Goal: Task Accomplishment & Management: Use online tool/utility

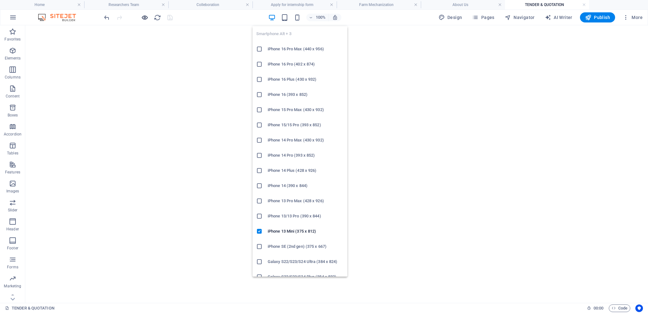
click at [144, 16] on icon "button" at bounding box center [144, 17] width 7 height 7
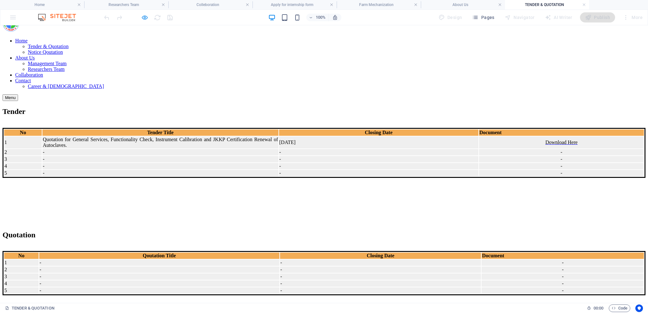
scroll to position [19, 0]
click at [144, 18] on icon "button" at bounding box center [144, 17] width 7 height 7
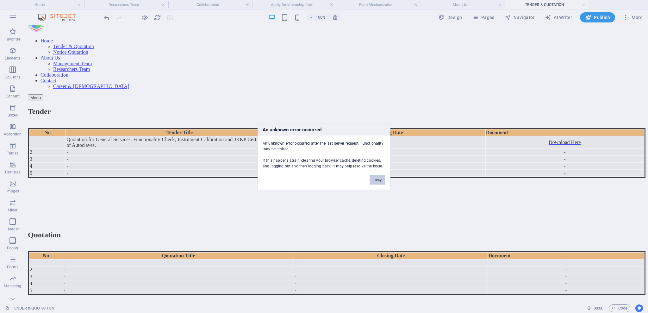
click at [374, 177] on button "Okay" at bounding box center [378, 179] width 16 height 9
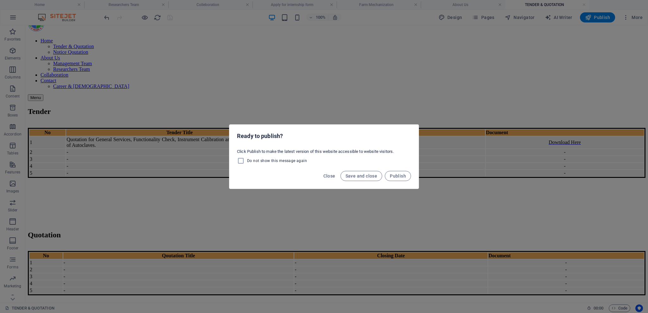
click at [372, 173] on span "Save and close" at bounding box center [362, 175] width 32 height 5
click at [355, 175] on span "Save and close" at bounding box center [362, 175] width 32 height 5
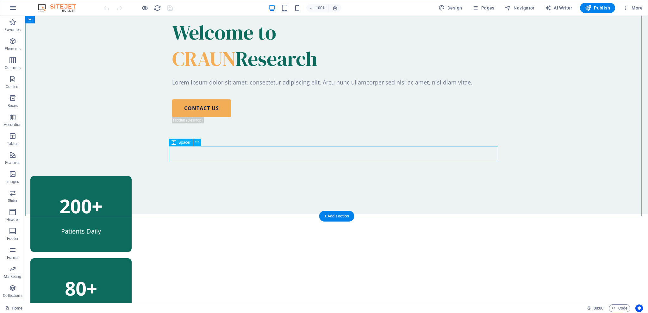
scroll to position [456, 0]
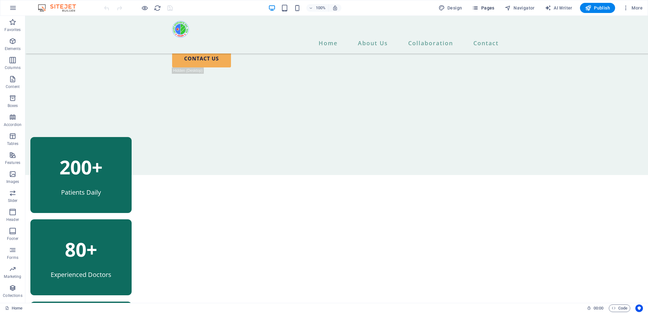
click at [489, 6] on span "Pages" at bounding box center [483, 8] width 22 height 6
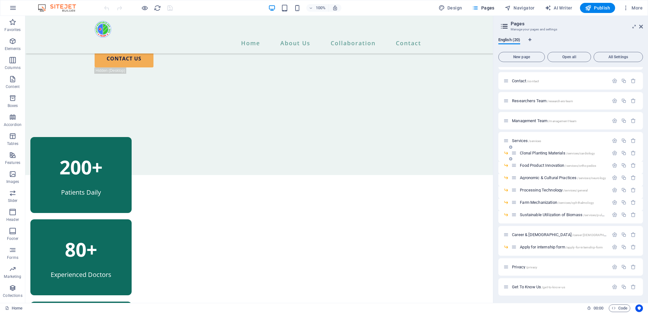
scroll to position [115, 0]
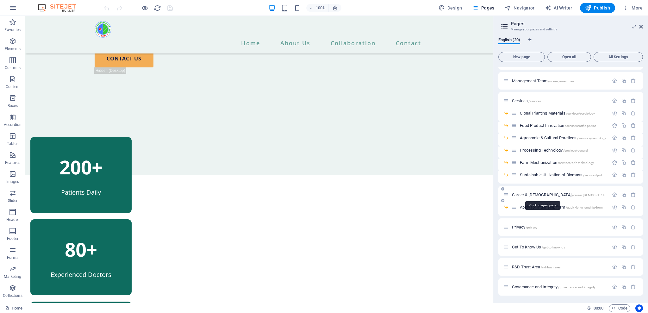
click at [538, 193] on span "Career & [DEMOGRAPHIC_DATA] /career-[DEMOGRAPHIC_DATA]" at bounding box center [565, 194] width 106 height 5
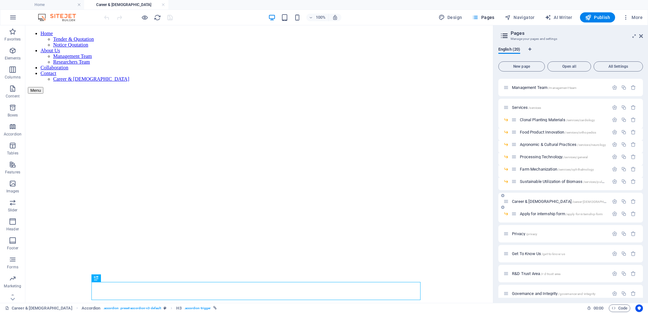
scroll to position [124, 0]
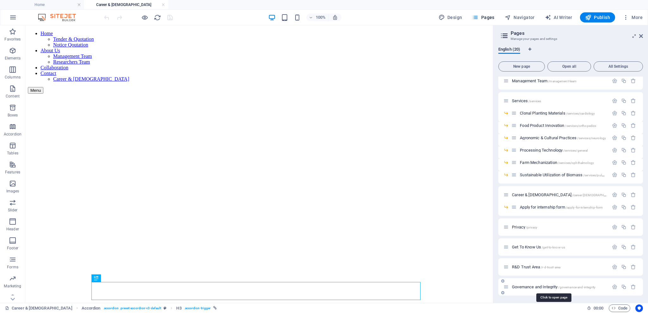
click at [522, 287] on span "Governance and Integrity /governance-and-integrity" at bounding box center [554, 286] width 84 height 5
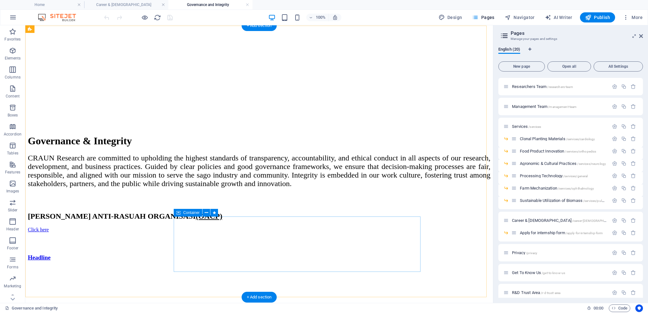
scroll to position [253, 0]
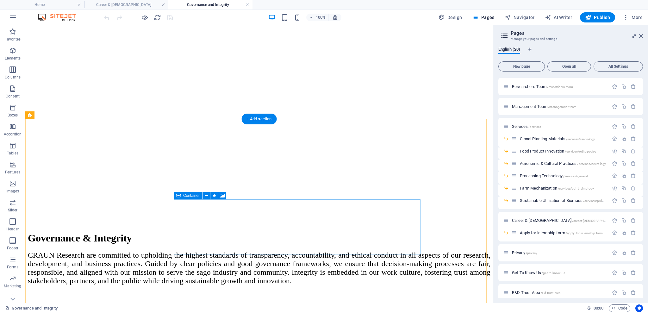
scroll to position [169, 0]
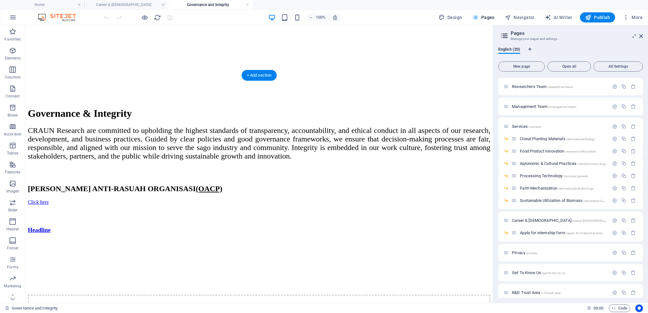
scroll to position [337, 0]
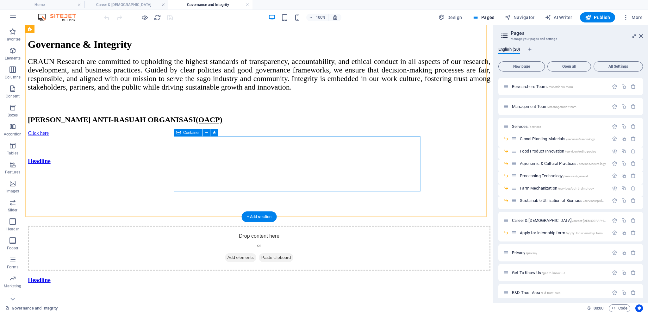
click at [511, 16] on icon "button" at bounding box center [508, 17] width 6 height 6
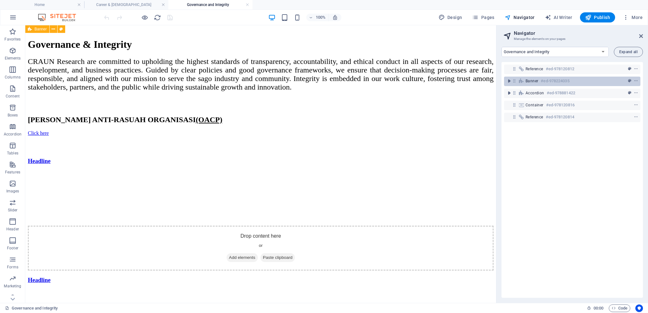
click at [522, 84] on div "Banner #ed-978224035" at bounding box center [572, 81] width 136 height 9
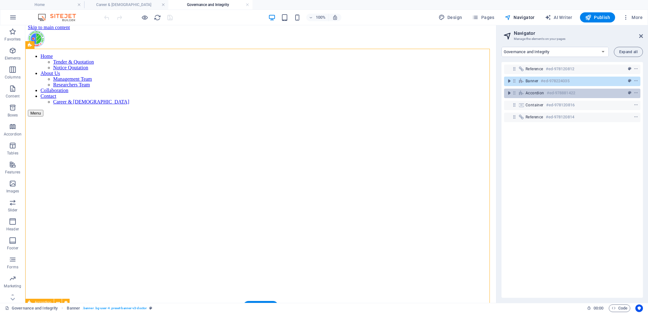
click at [528, 97] on div "Accordion #ed-978881422" at bounding box center [567, 93] width 83 height 8
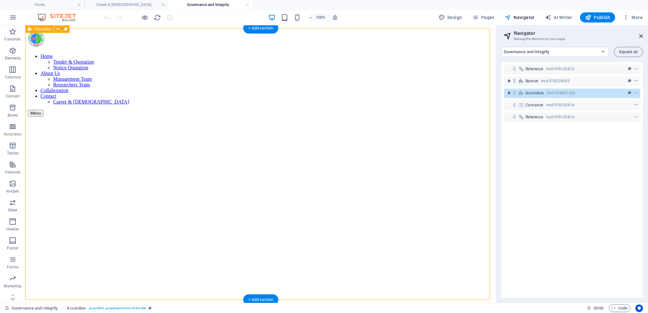
scroll to position [281, 0]
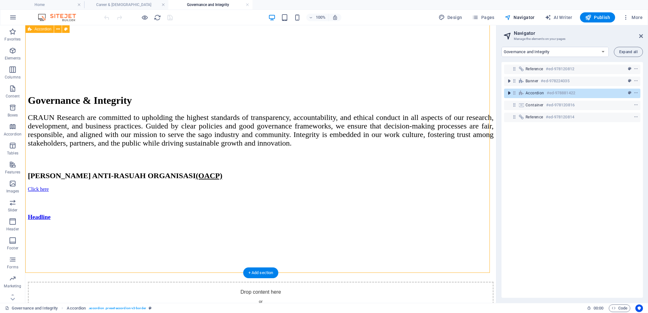
click at [507, 94] on icon "toggle-expand" at bounding box center [509, 93] width 6 height 6
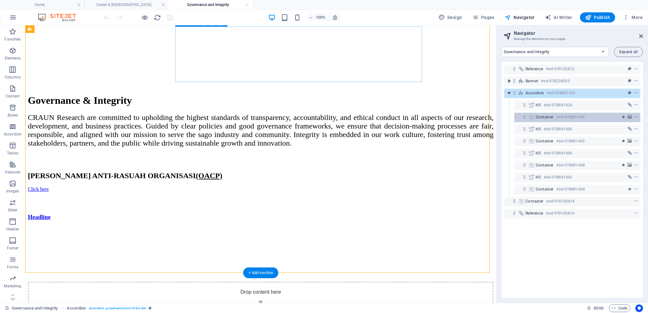
click at [528, 117] on icon at bounding box center [531, 117] width 7 height 5
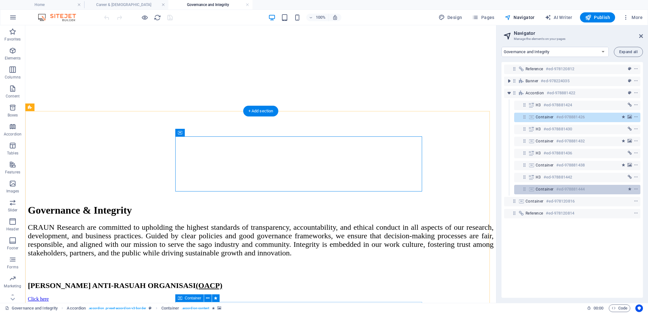
click at [570, 192] on h6 "#ed-978881444" at bounding box center [570, 189] width 28 height 8
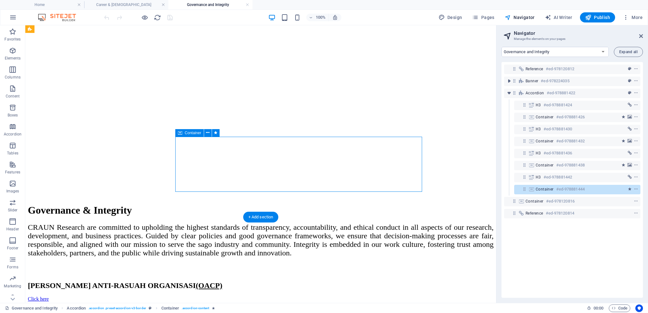
scroll to position [337, 0]
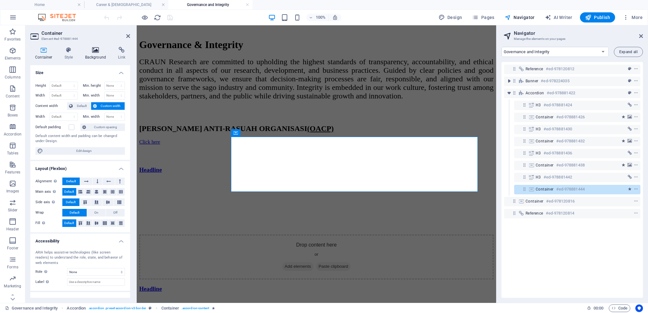
click at [89, 54] on h4 "Background" at bounding box center [96, 53] width 33 height 13
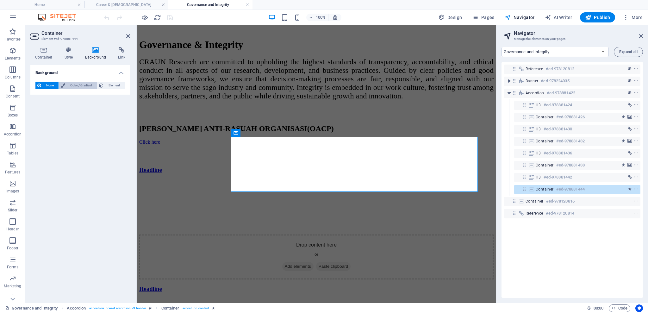
click at [78, 84] on span "Color / Gradient" at bounding box center [81, 86] width 28 height 8
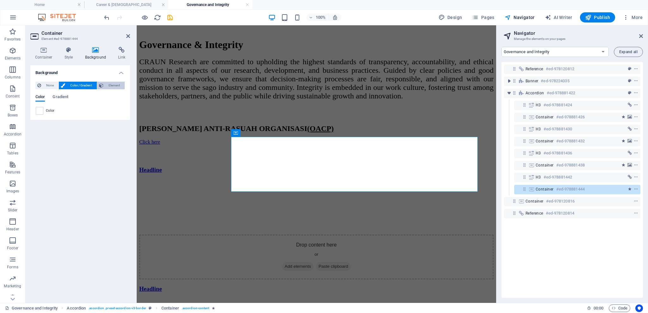
click at [108, 84] on span "Element" at bounding box center [113, 86] width 17 height 8
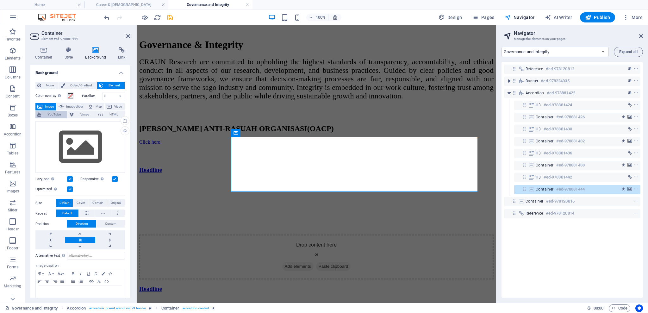
click at [55, 115] on span "YouTube" at bounding box center [54, 115] width 22 height 8
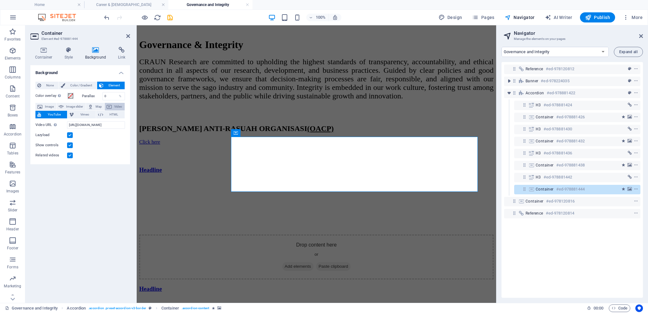
click at [116, 108] on span "Video" at bounding box center [118, 107] width 9 height 8
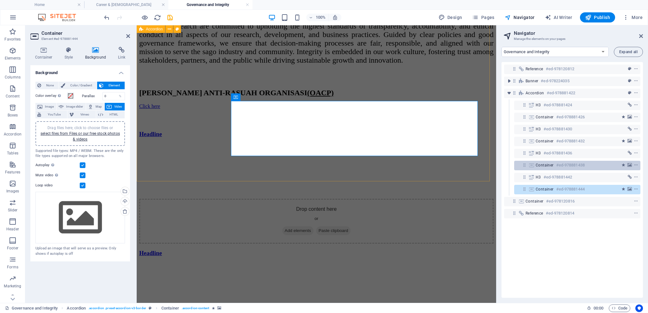
scroll to position [379, 0]
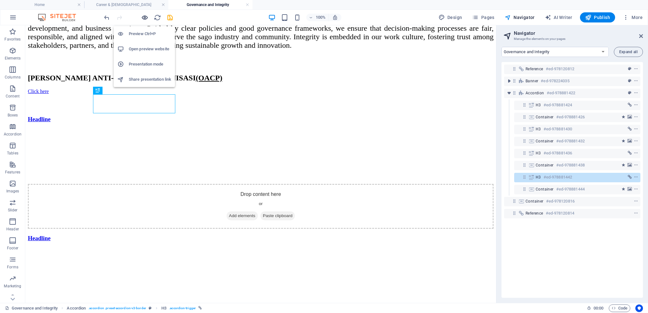
click at [144, 16] on icon "button" at bounding box center [144, 17] width 7 height 7
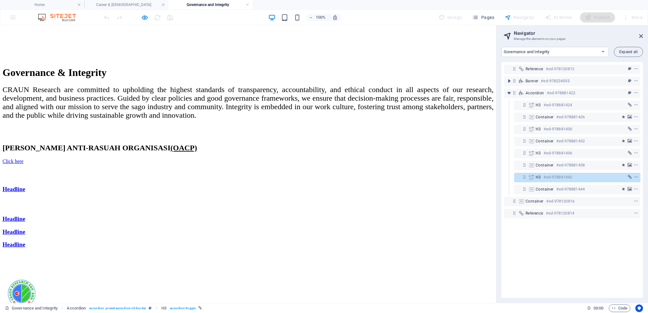
scroll to position [183, 0]
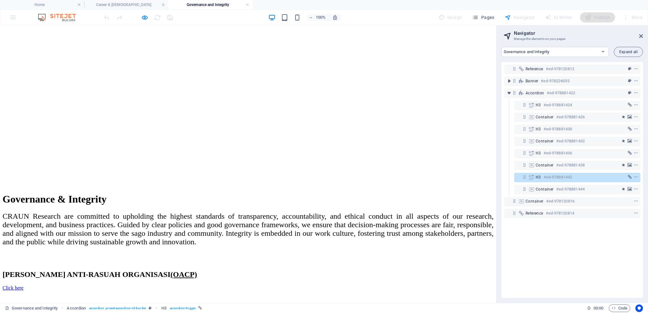
click at [25, 312] on link "Headline" at bounding box center [14, 315] width 23 height 7
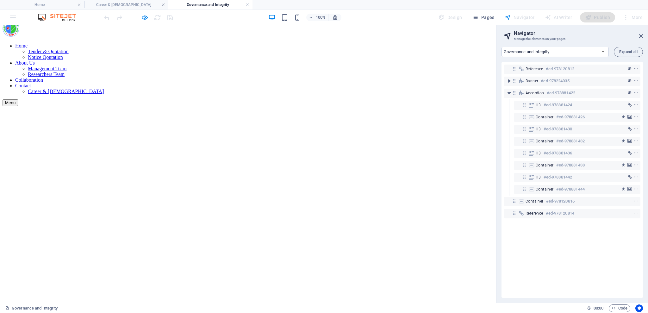
scroll to position [140, 0]
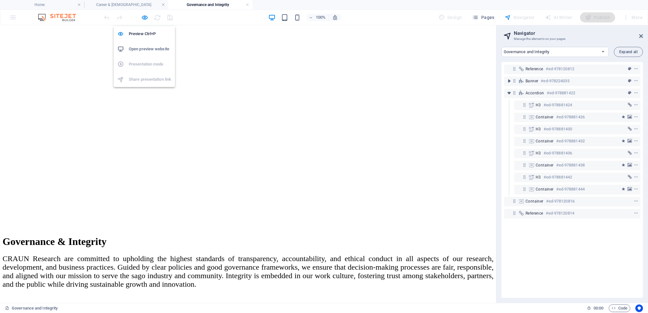
click at [143, 21] on div "Preview Ctrl+P Open preview website Presentation mode Share presentation link" at bounding box center [144, 54] width 61 height 66
click at [146, 17] on icon "button" at bounding box center [144, 17] width 7 height 7
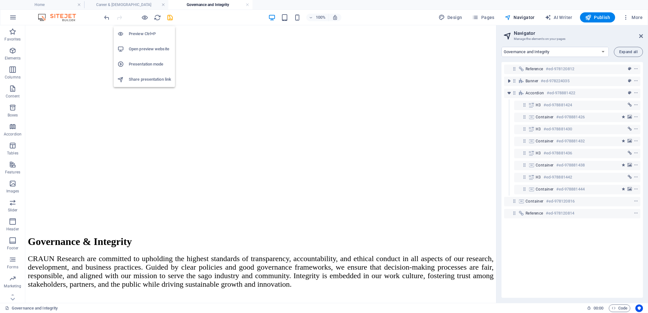
click at [143, 47] on h6 "Open preview website" at bounding box center [150, 49] width 42 height 8
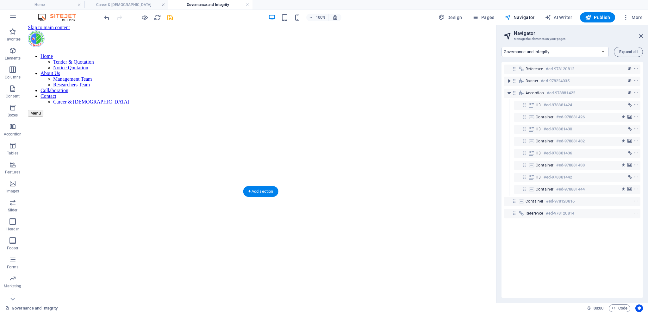
scroll to position [0, 0]
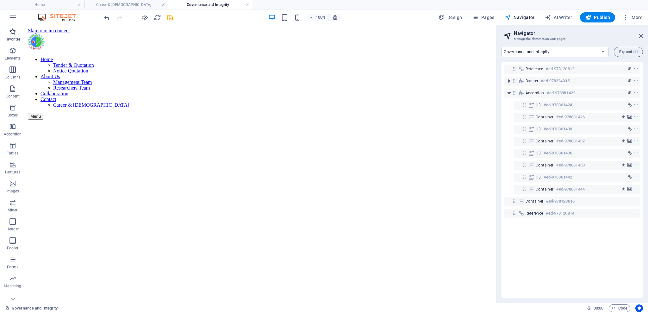
click at [13, 35] on icon "button" at bounding box center [13, 32] width 8 height 8
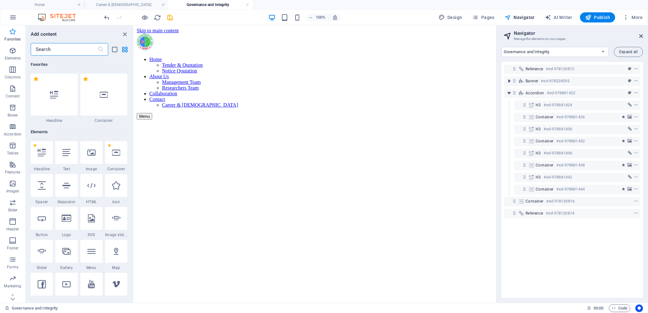
click at [14, 35] on icon "button" at bounding box center [13, 32] width 8 height 8
click at [11, 23] on button "button" at bounding box center [12, 17] width 15 height 15
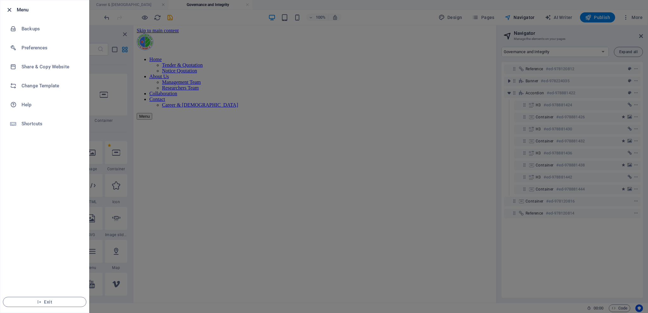
click at [10, 11] on icon "button" at bounding box center [9, 9] width 7 height 7
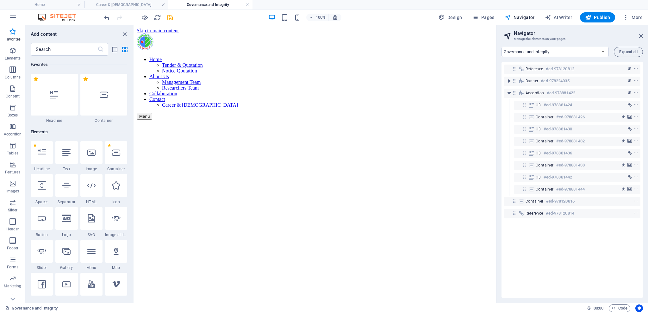
click at [52, 3] on h4 "Home" at bounding box center [42, 4] width 84 height 7
select select "17768526-en"
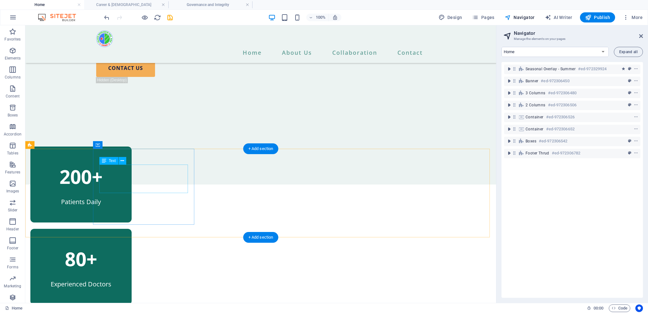
click at [125, 184] on div "200+" at bounding box center [81, 176] width 89 height 28
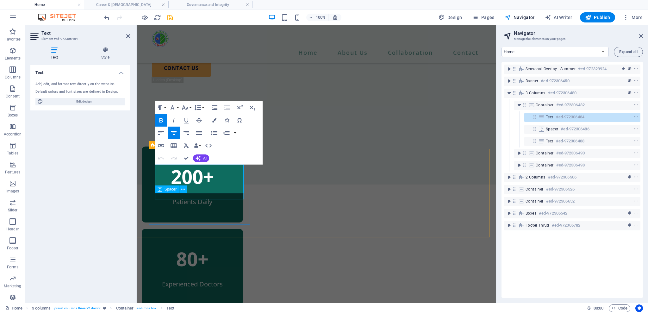
click at [227, 199] on div "Patients Daily" at bounding box center [192, 201] width 89 height 9
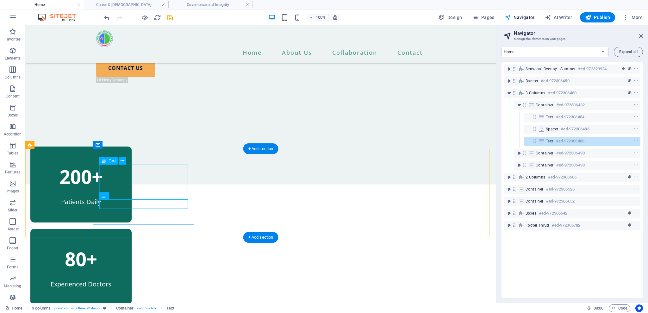
click at [125, 176] on div "200+" at bounding box center [81, 176] width 89 height 28
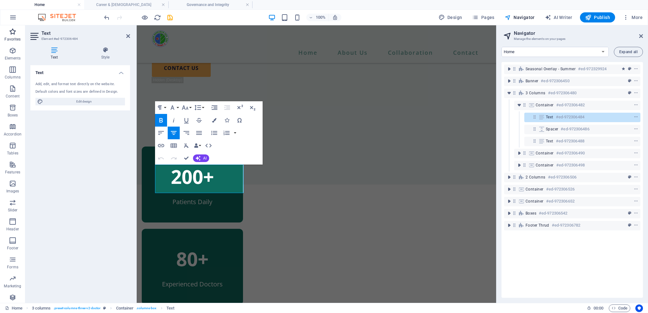
click at [10, 33] on icon "button" at bounding box center [13, 32] width 8 height 8
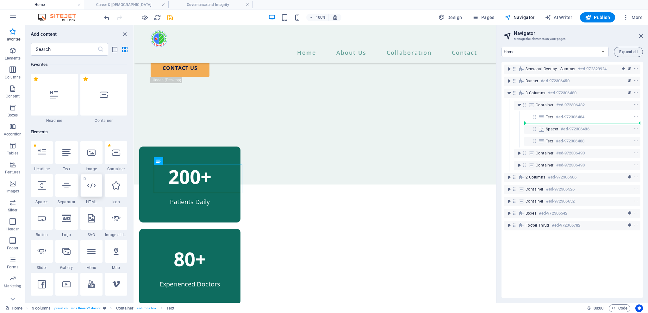
scroll to position [588, 0]
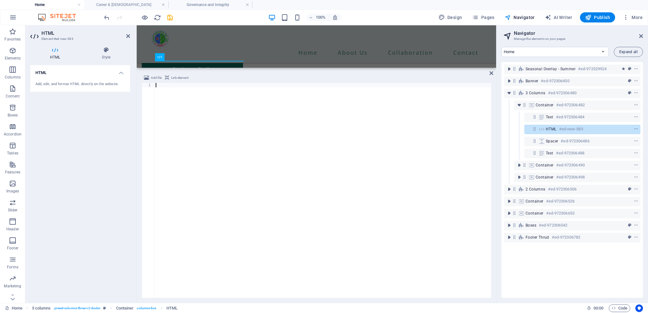
paste textarea "<script src="[URL][DOMAIN_NAME]"></script>"
type textarea "<script src="[URL][DOMAIN_NAME]"></script>"
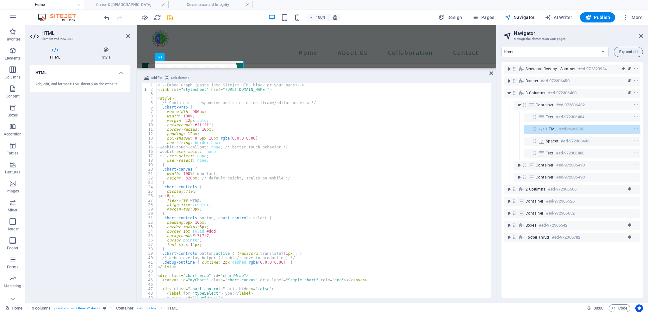
scroll to position [0, 0]
click at [243, 280] on div "80+ Experienced Doctors" at bounding box center [192, 318] width 101 height 76
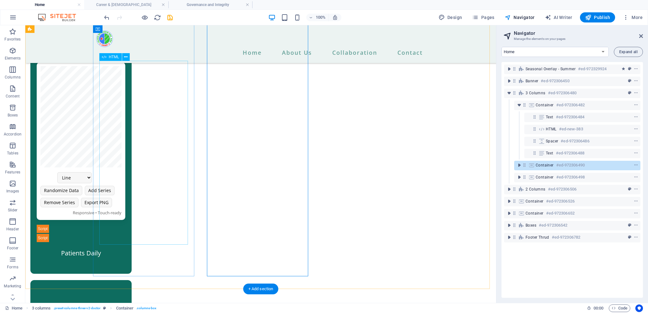
click at [125, 180] on div "Type: Line Bar Doughnut Randomize Data Add Series Remove Series Export PNG Resp…" at bounding box center [81, 152] width 89 height 180
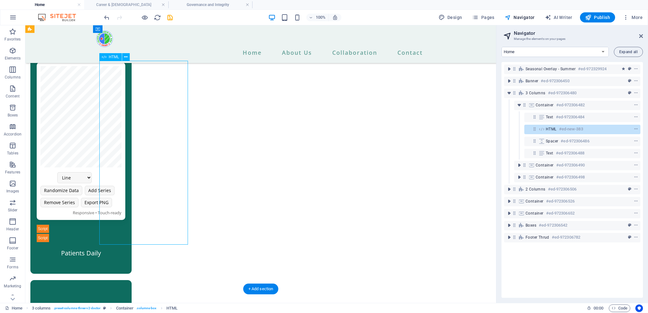
click at [125, 179] on div "Type: Line Bar Doughnut Randomize Data Add Series Remove Series Export PNG Resp…" at bounding box center [81, 152] width 89 height 180
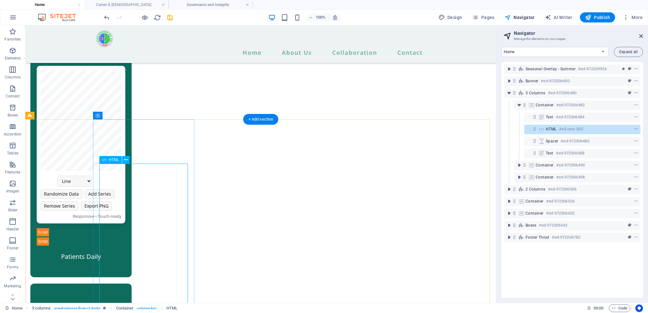
scroll to position [588, 0]
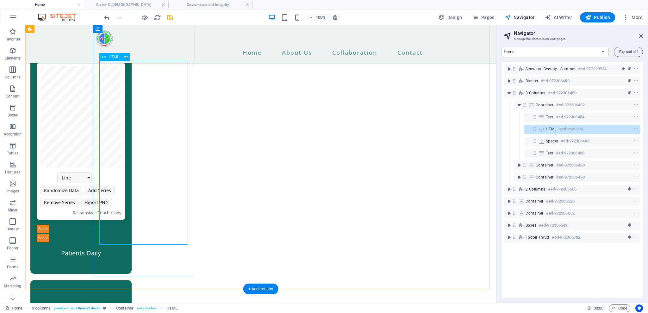
click at [125, 203] on div "Type: Line Bar Doughnut Randomize Data Add Series Remove Series Export PNG Resp…" at bounding box center [81, 152] width 89 height 180
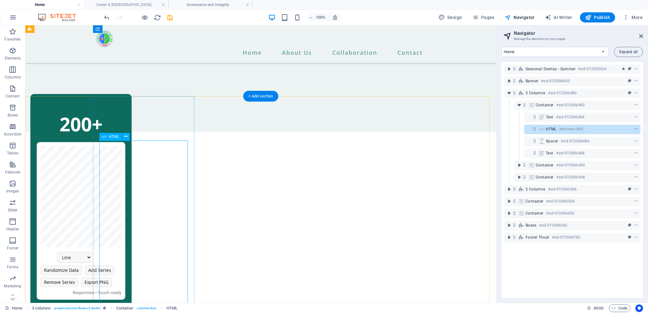
scroll to position [503, 0]
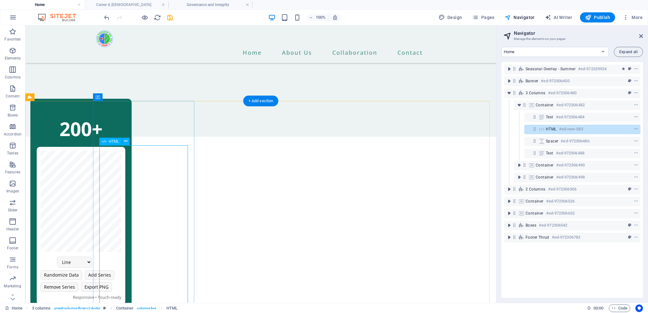
click at [533, 132] on div "HTML #ed-new-383" at bounding box center [582, 129] width 116 height 9
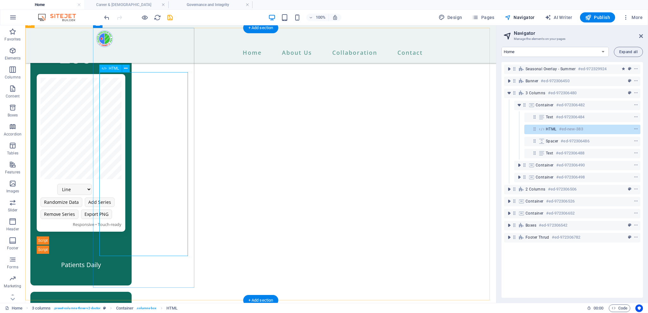
click at [533, 132] on div "HTML #ed-new-383" at bounding box center [582, 129] width 116 height 9
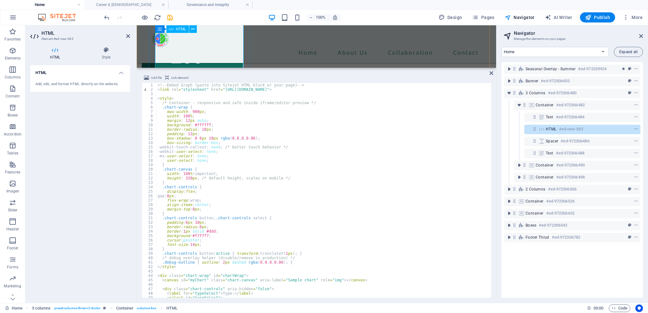
scroll to position [694, 0]
click at [320, 172] on div "<!-- Embed Graph (paste into Sitejet HTML block or your page) --> < link rel = …" at bounding box center [323, 195] width 334 height 224
type textarea "</script>"
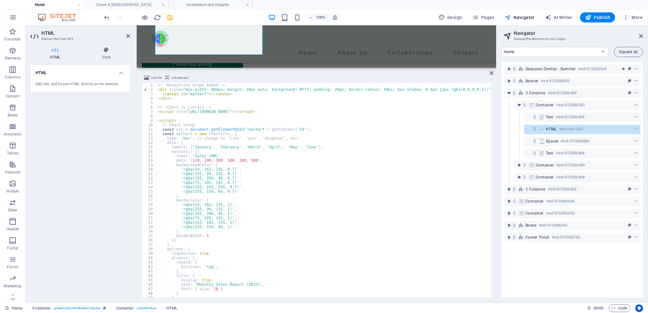
scroll to position [0, 0]
click at [315, 48] on div "Home Tender & Quotation Notice Qoutation About Us Management Team Researchers T…" at bounding box center [316, 44] width 359 height 38
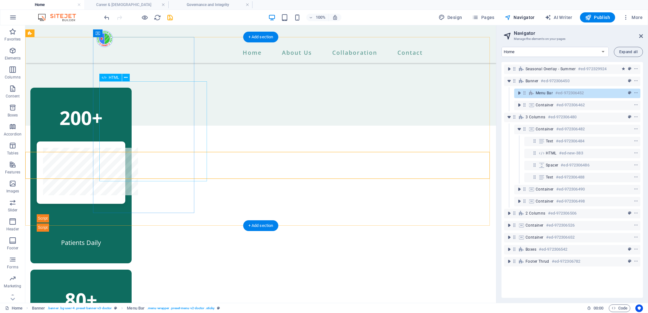
scroll to position [483, 0]
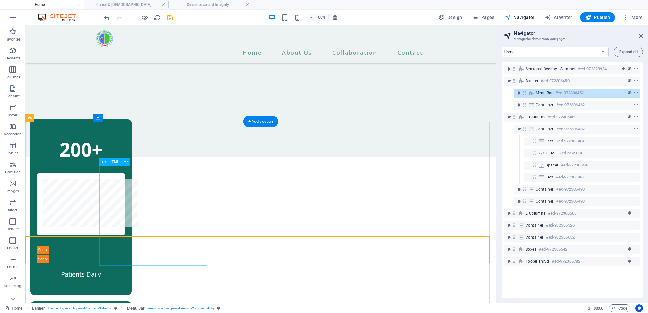
click at [125, 204] on div at bounding box center [81, 218] width 89 height 90
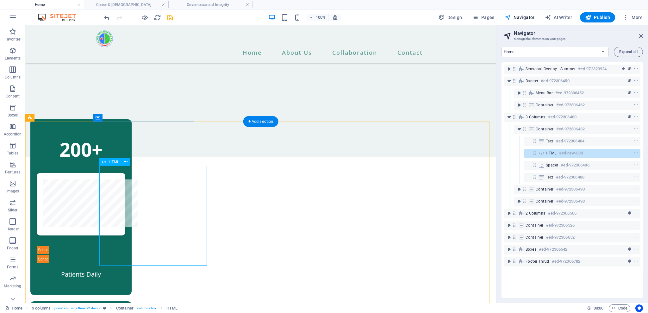
click at [125, 211] on div at bounding box center [81, 218] width 89 height 90
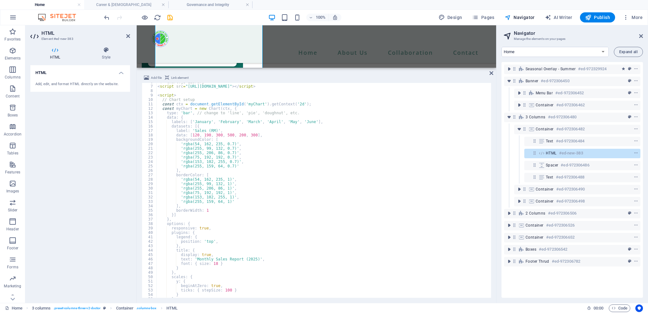
scroll to position [0, 0]
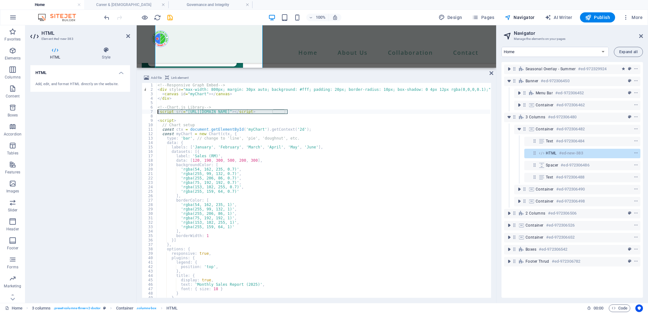
drag, startPoint x: 293, startPoint y: 111, endPoint x: 151, endPoint y: 111, distance: 142.1
click at [151, 111] on div "1 2 3 4 5 6 7 8 9 10 11 12 13 14 15 16 17 18 19 20 21 22 23 24 25 26 27 28 29 3…" at bounding box center [316, 190] width 349 height 215
type textarea "<script src="[URL][DOMAIN_NAME]"></script>"
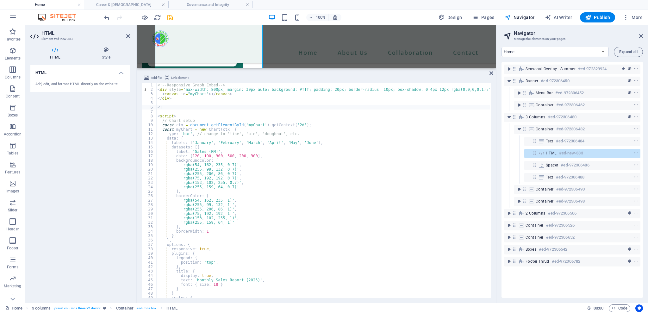
type textarea "<"
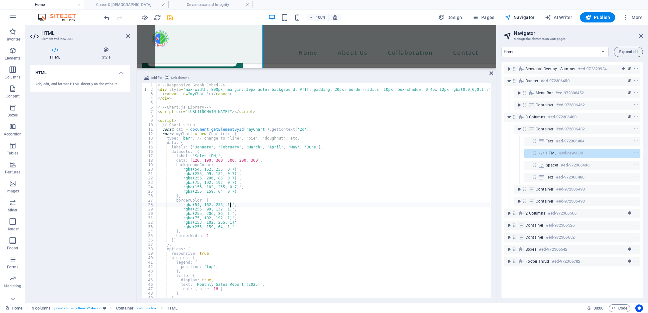
click at [300, 205] on div "<!-- Responsive Graph Embed --> < div style = "max-width: 800px; margin: 30px a…" at bounding box center [323, 195] width 334 height 224
type textarea "</script>"
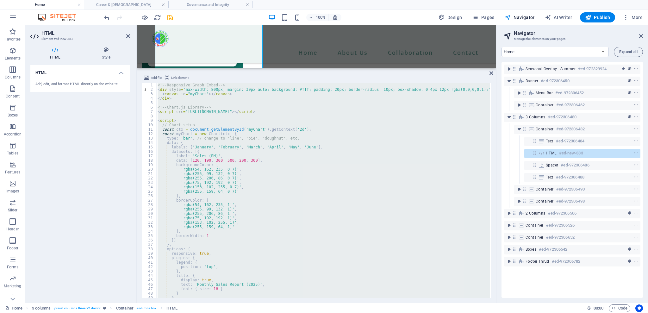
paste textarea
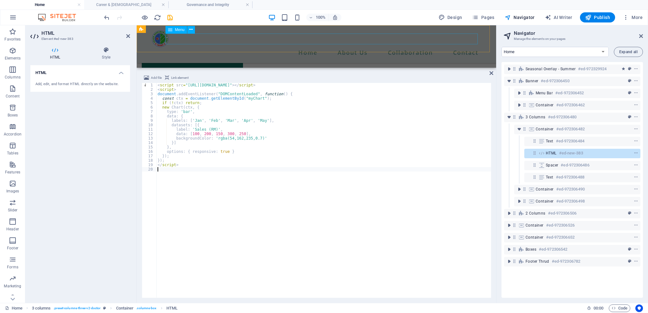
click at [285, 47] on nav "Home Tender & Quotation Notice Qoutation About Us Management Team Researchers T…" at bounding box center [316, 52] width 329 height 11
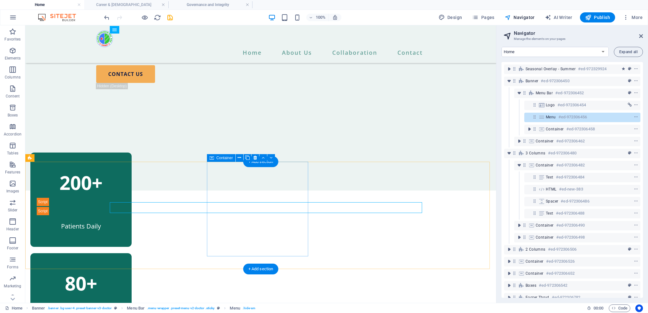
scroll to position [443, 0]
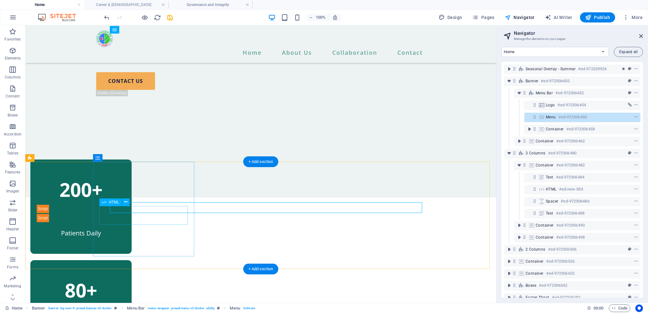
click at [125, 206] on div at bounding box center [81, 213] width 89 height 18
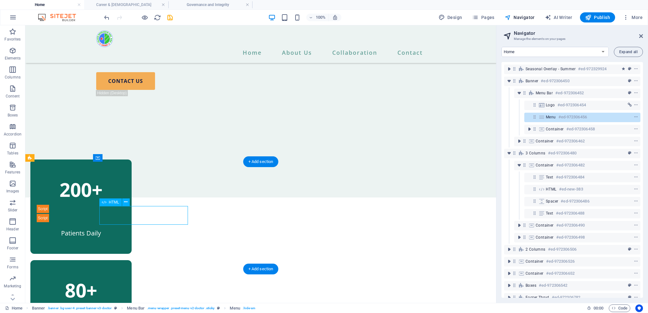
click at [125, 206] on div at bounding box center [81, 213] width 89 height 18
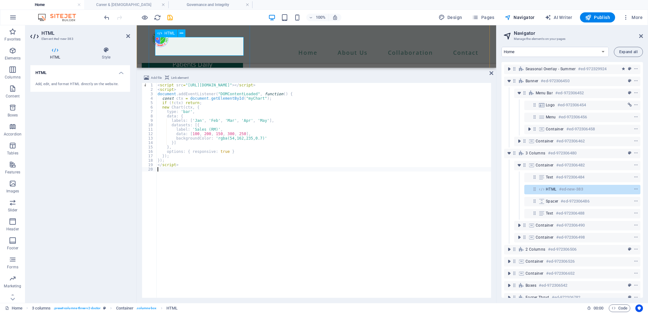
click at [547, 187] on span "HTML" at bounding box center [551, 189] width 11 height 5
click at [157, 87] on div "< script src = "[URL][DOMAIN_NAME]" > </ script > < script > document . addEven…" at bounding box center [323, 195] width 335 height 224
type textarea "<script src="[URL][DOMAIN_NAME]"></script>"
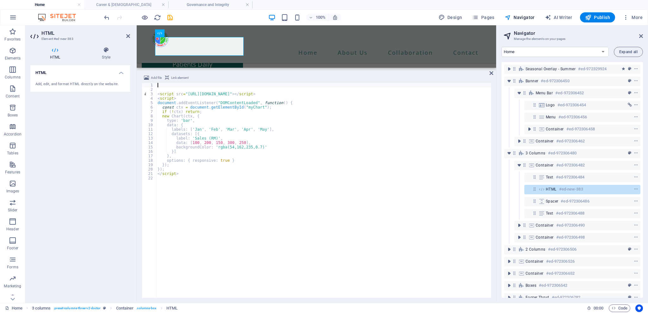
paste textarea
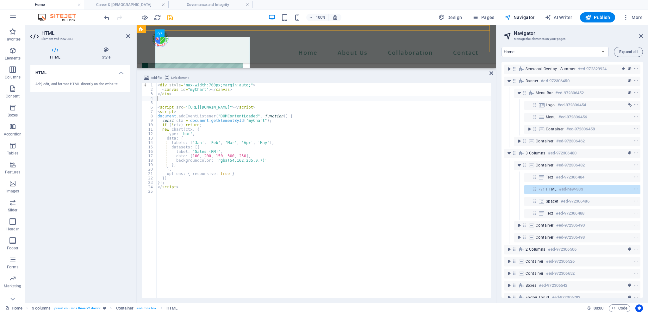
click at [280, 52] on div "Home Tender & Quotation Notice Qoutation About Us Management Team Researchers T…" at bounding box center [316, 44] width 359 height 38
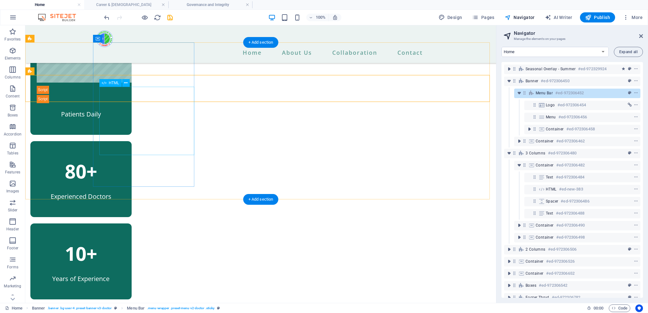
scroll to position [485, 0]
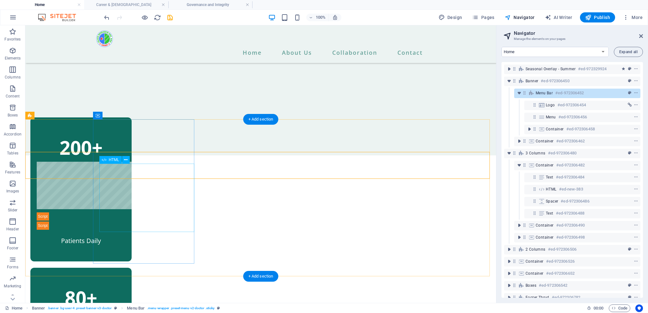
click at [125, 199] on div at bounding box center [81, 196] width 89 height 68
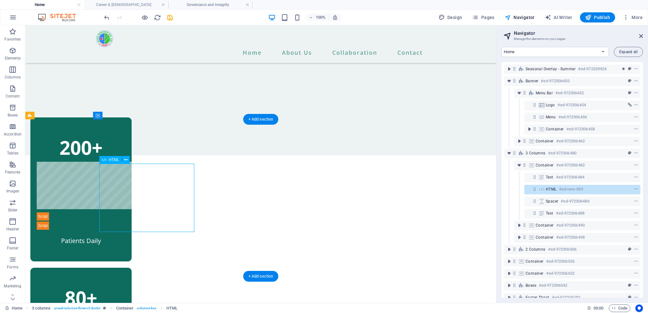
click at [125, 199] on div at bounding box center [81, 196] width 89 height 68
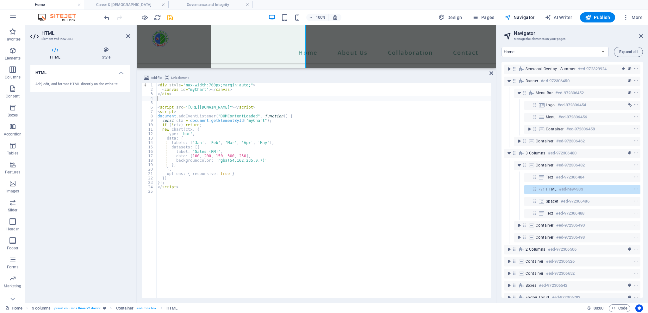
scroll to position [636, 0]
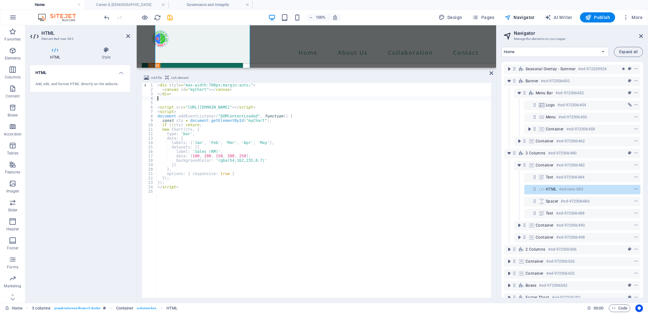
type textarea "</div>"
click at [204, 186] on div "< div style = "max-width:700px;margin:auto;" > < canvas id = "myChart" > </ can…" at bounding box center [323, 195] width 335 height 224
type textarea "</script>"
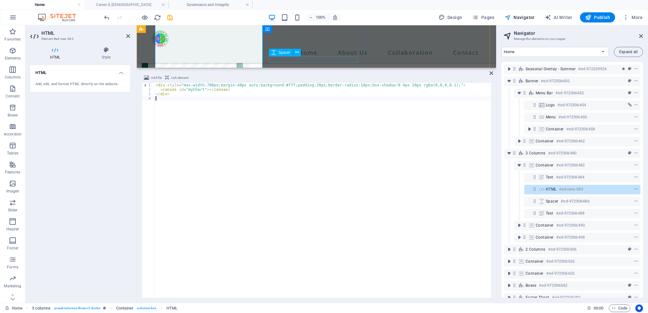
click at [237, 180] on div at bounding box center [192, 183] width 89 height 6
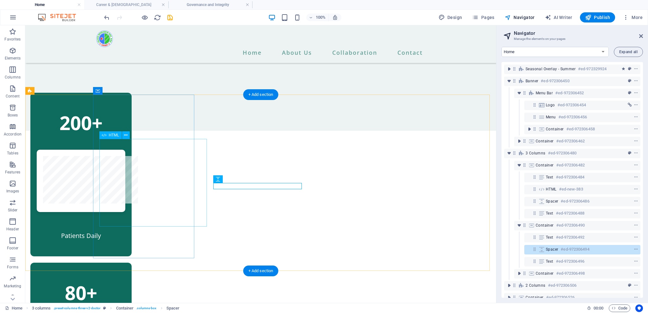
click at [125, 174] on div at bounding box center [81, 181] width 89 height 62
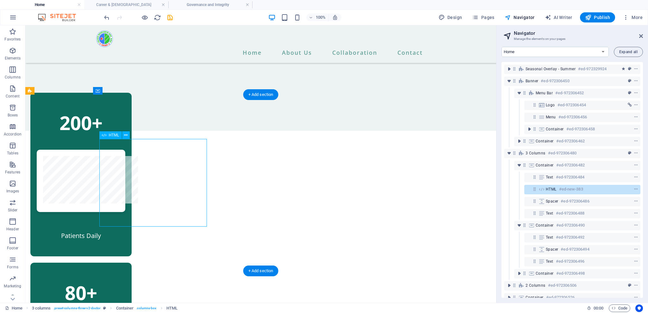
click at [125, 174] on div at bounding box center [81, 181] width 89 height 62
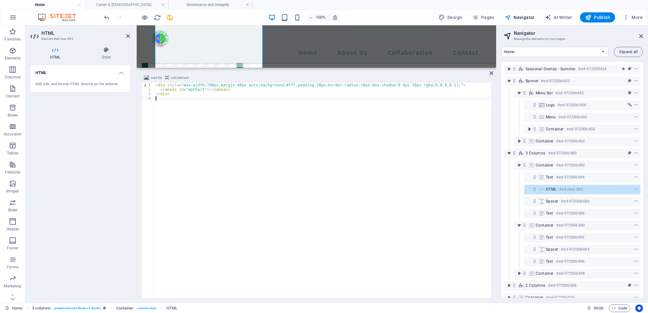
click at [210, 85] on div "< div style = "max-width:700px;margin:40px auto;background:#fff;padding:20px;bo…" at bounding box center [322, 195] width 337 height 224
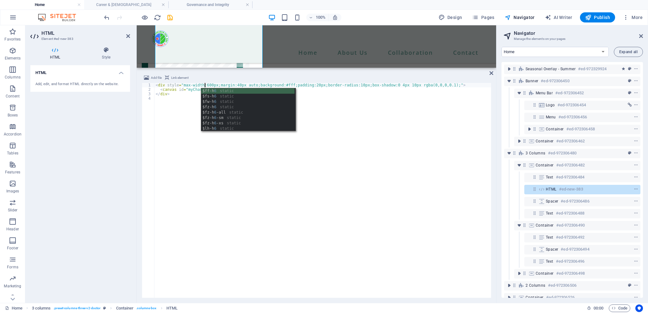
scroll to position [0, 4]
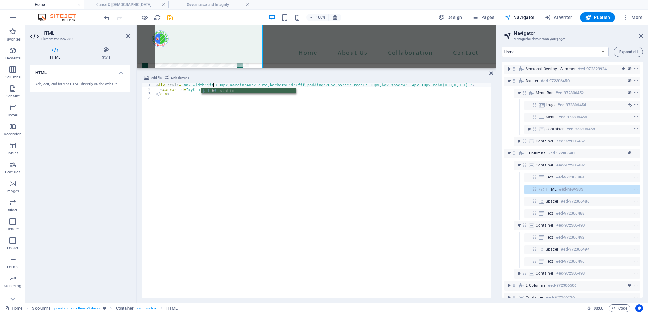
type textarea "<div style="max-width:$ff-600px;margin:40px auto;background:#fff;padding:20px;b…"
click at [174, 115] on div "< div style = "max-width:$ff-600px;margin:40px auto;background:#fff;padding:20p…" at bounding box center [322, 195] width 337 height 224
click at [303, 51] on div "Home Tender & Quotation Notice Qoutation About Us Management Team Researchers T…" at bounding box center [316, 44] width 359 height 38
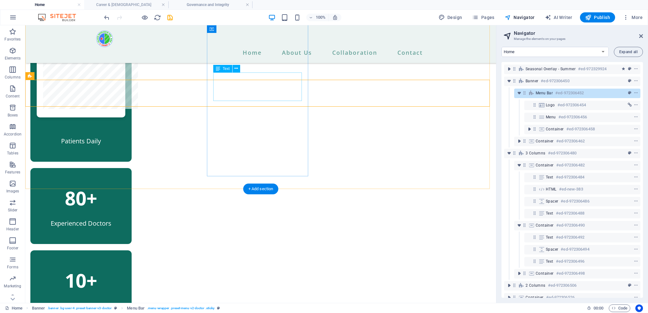
scroll to position [561, 0]
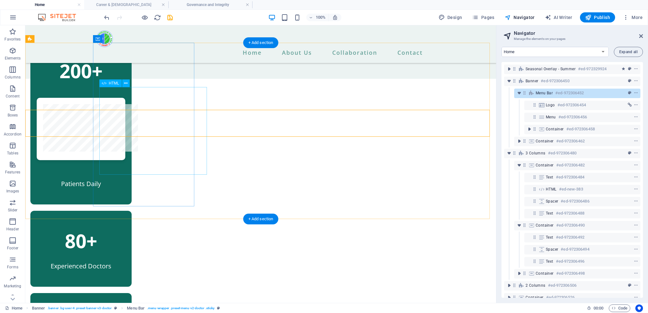
click at [125, 157] on div at bounding box center [81, 129] width 89 height 62
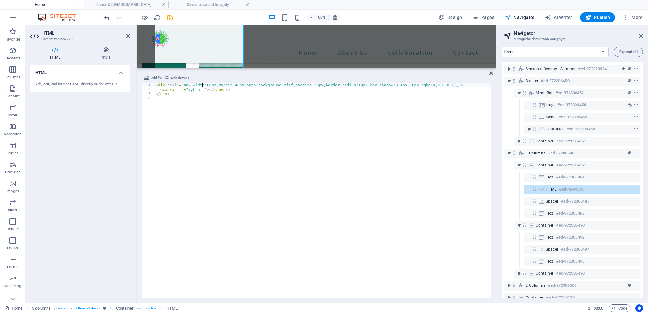
scroll to position [0, 4]
type textarea "<div style="max-width:250px;margin:40px auto;background:#fff;padding:20px;borde…"
click at [251, 62] on div "200+ Patients Daily 80+ Experienced Doctors 10+ Years of Experience" at bounding box center [316, 126] width 359 height 341
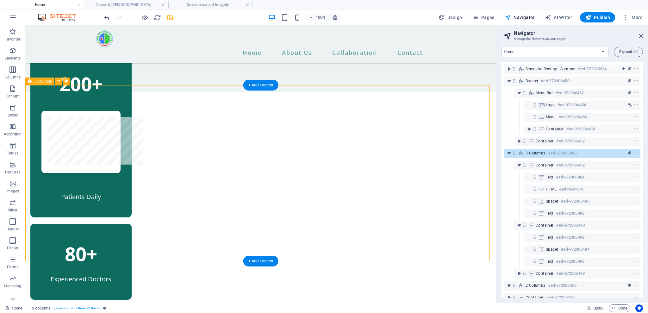
scroll to position [519, 0]
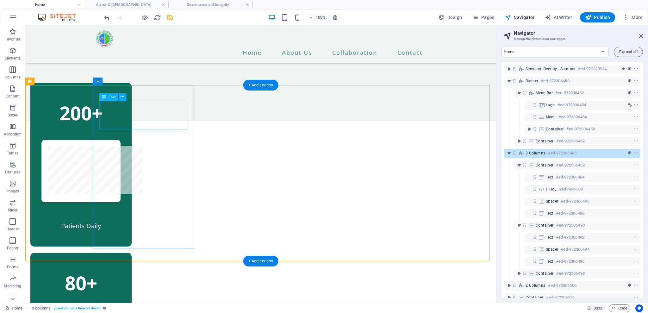
click at [125, 118] on div "200+" at bounding box center [81, 113] width 89 height 28
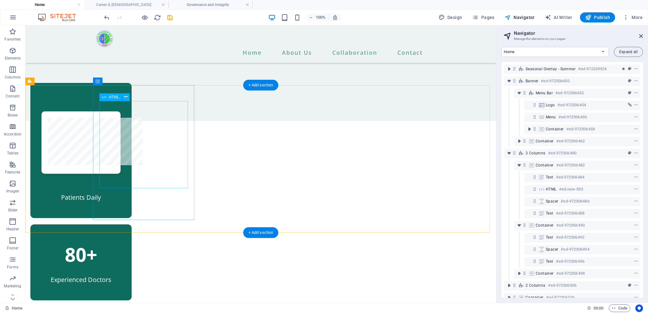
click at [125, 155] on div at bounding box center [81, 142] width 89 height 62
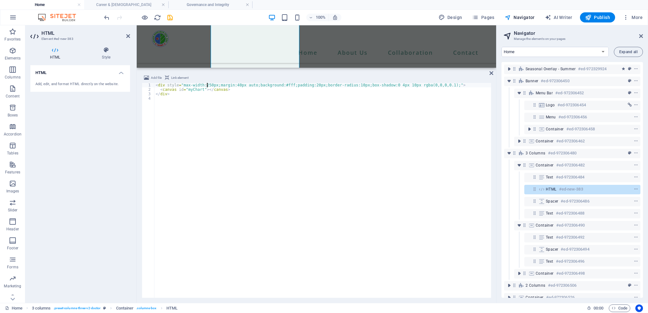
scroll to position [618, 0]
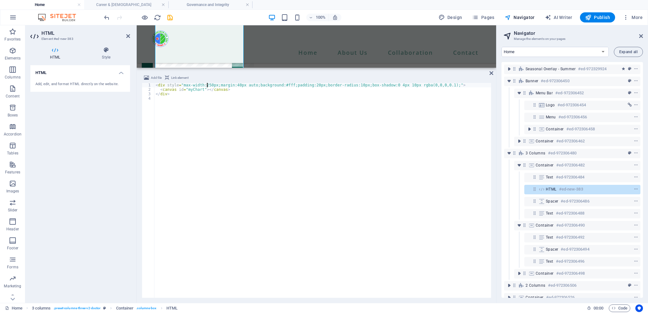
click at [187, 106] on div "< div style = "max-width:250px;margin:40px auto;background:#fff;padding:20px;bo…" at bounding box center [322, 195] width 337 height 224
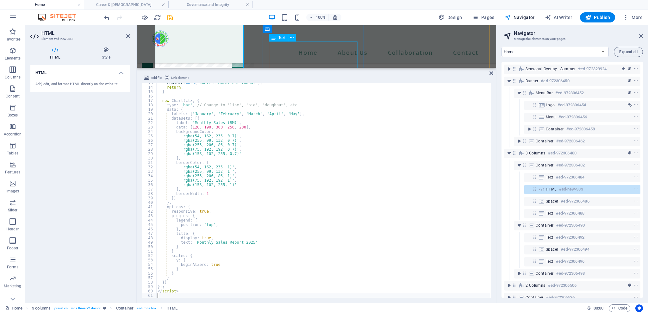
click at [237, 160] on div "80+" at bounding box center [192, 174] width 89 height 28
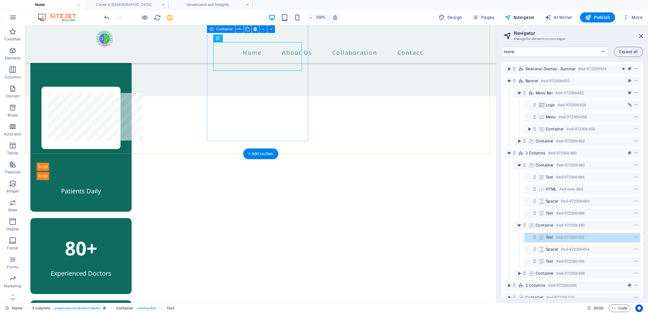
scroll to position [491, 0]
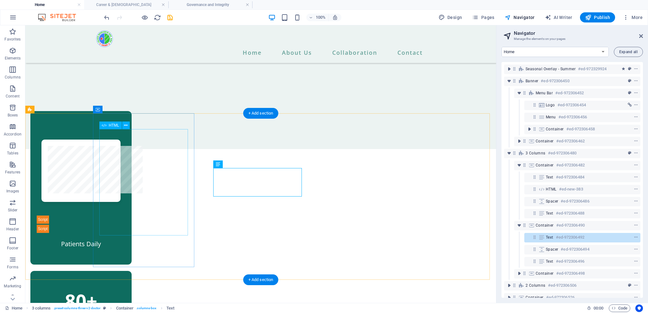
click at [125, 187] on div at bounding box center [81, 186] width 89 height 93
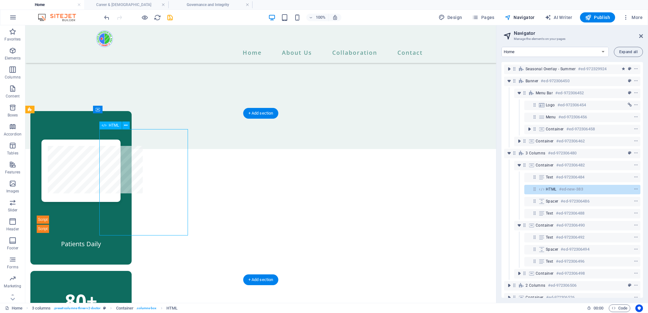
click at [122, 231] on div at bounding box center [81, 186] width 89 height 93
click at [125, 226] on div at bounding box center [81, 186] width 89 height 93
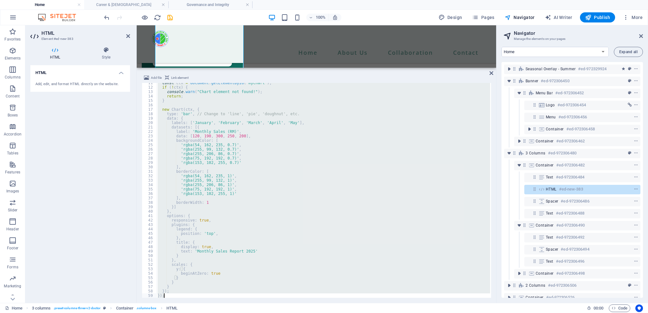
scroll to position [55, 0]
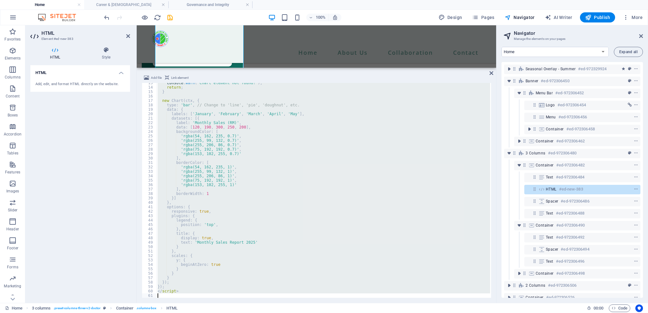
drag, startPoint x: 157, startPoint y: 102, endPoint x: 296, endPoint y: 311, distance: 251.2
click at [296, 303] on section "Favorites Elements Columns Content Boxes Accordion Tables Features Images Slide…" at bounding box center [248, 164] width 496 height 278
type textarea "</script>"
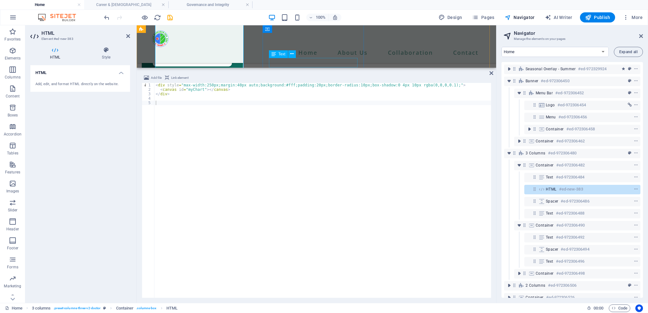
click at [237, 168] on div "Experienced Doctors" at bounding box center [192, 172] width 89 height 9
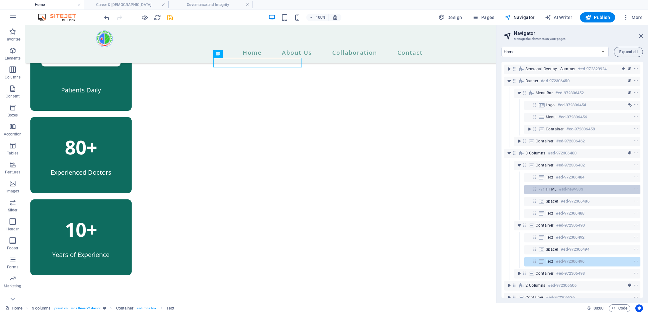
click at [551, 189] on span "HTML" at bounding box center [551, 189] width 11 height 5
click at [551, 192] on div "HTML #ed-new-383" at bounding box center [577, 189] width 63 height 8
click at [536, 189] on icon at bounding box center [534, 188] width 5 height 5
click at [557, 189] on div "HTML #ed-new-383" at bounding box center [577, 189] width 63 height 8
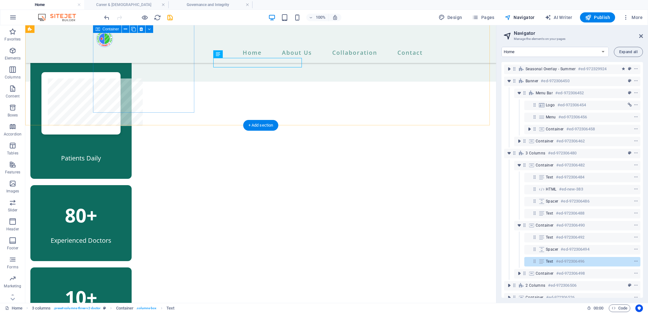
scroll to position [542, 0]
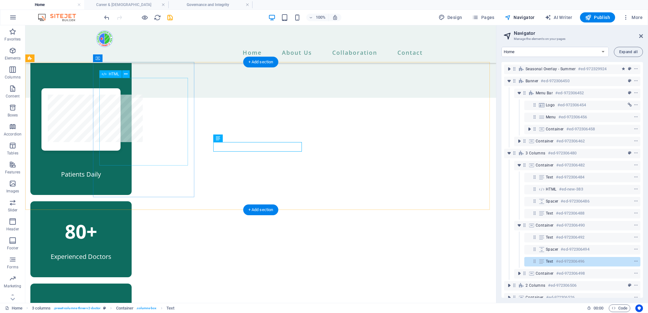
click at [125, 121] on div at bounding box center [81, 119] width 89 height 62
click at [125, 126] on div at bounding box center [81, 119] width 89 height 62
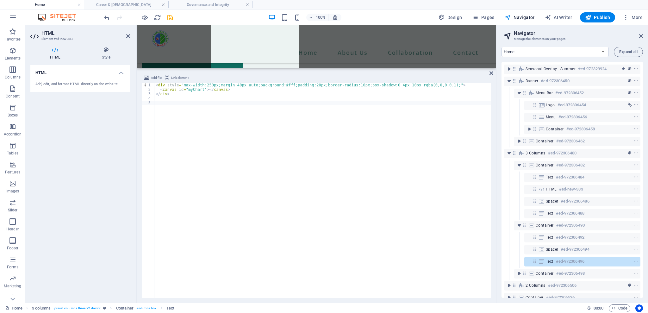
scroll to position [618, 0]
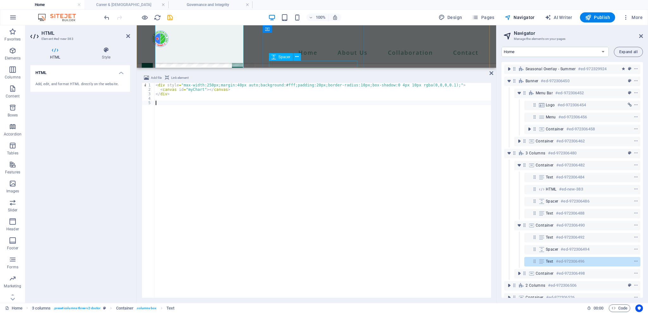
click at [237, 170] on div at bounding box center [192, 173] width 89 height 6
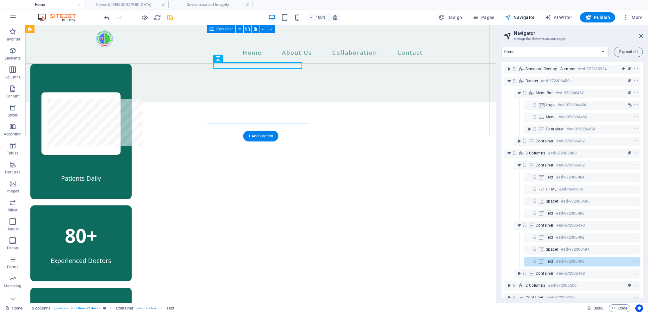
scroll to position [491, 0]
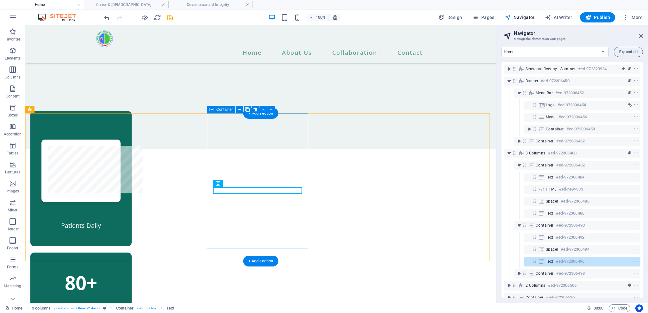
click at [132, 253] on div "80+ Experienced Doctors" at bounding box center [80, 291] width 101 height 76
click at [125, 268] on div "80+" at bounding box center [81, 282] width 89 height 28
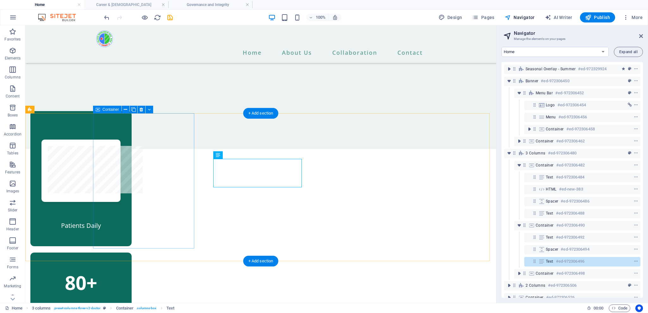
click at [132, 125] on div "Patients Daily" at bounding box center [80, 178] width 101 height 135
click at [125, 268] on div "80+" at bounding box center [81, 282] width 89 height 28
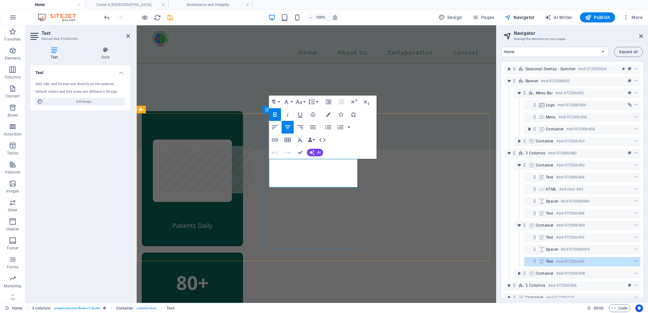
click at [243, 253] on div "80+ Experienced Doctors" at bounding box center [192, 291] width 101 height 76
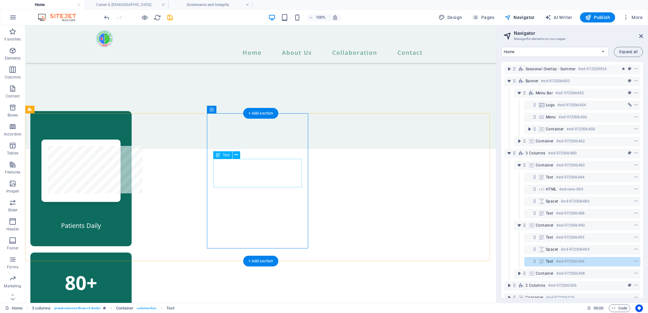
click at [125, 268] on div "80+" at bounding box center [81, 282] width 89 height 28
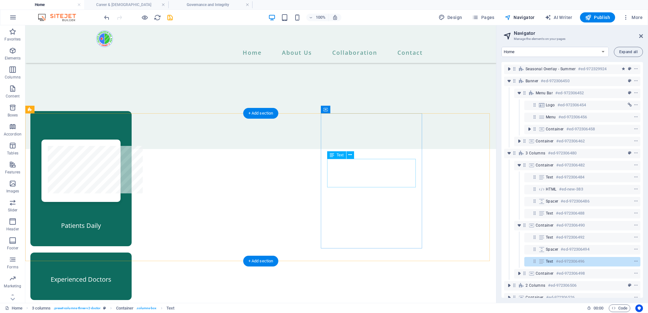
click at [125, 180] on div at bounding box center [81, 171] width 89 height 62
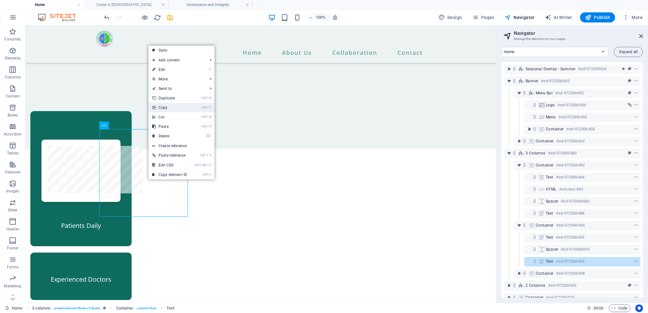
click at [174, 107] on link "Ctrl C Copy" at bounding box center [169, 107] width 42 height 9
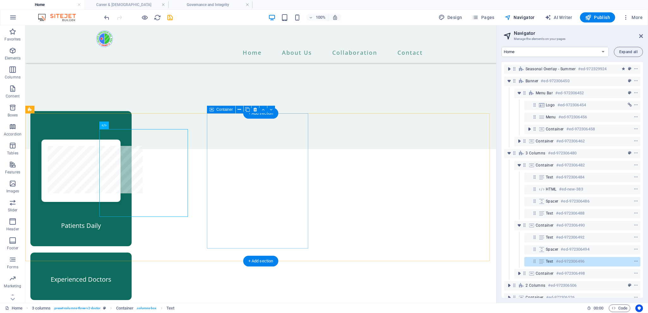
click at [132, 253] on div "Experienced Doctors" at bounding box center [80, 276] width 101 height 47
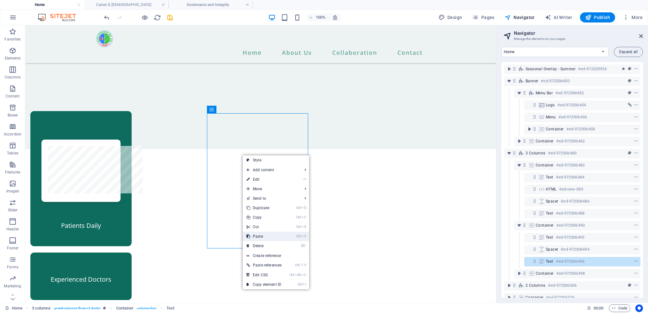
click at [259, 237] on link "Ctrl V Paste" at bounding box center [264, 236] width 43 height 9
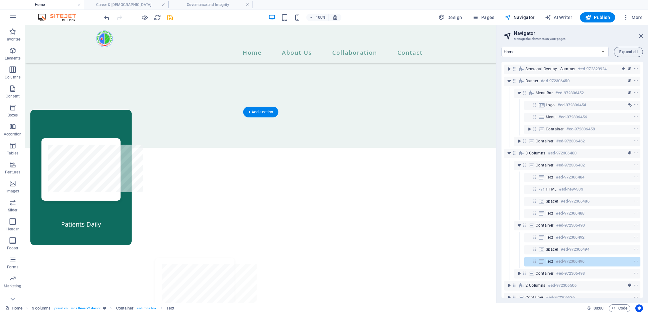
drag, startPoint x: 239, startPoint y: 283, endPoint x: 252, endPoint y: 155, distance: 128.1
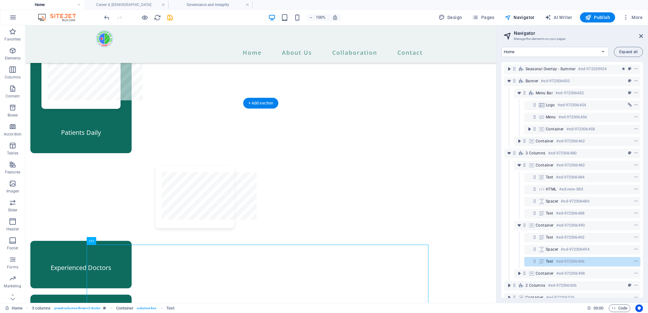
scroll to position [625, 0]
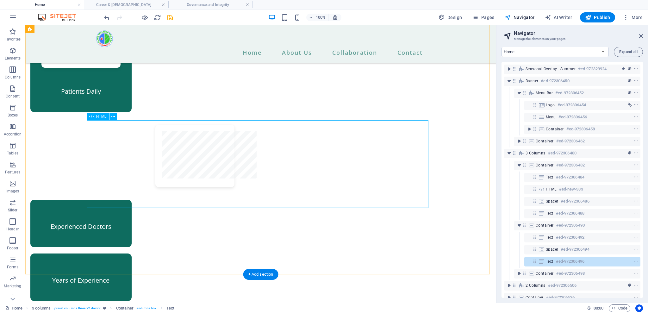
drag, startPoint x: 293, startPoint y: 156, endPoint x: 300, endPoint y: 160, distance: 8.2
click at [296, 159] on div at bounding box center [195, 156] width 342 height 62
click at [173, 16] on icon "save" at bounding box center [169, 17] width 7 height 7
click at [165, 19] on div at bounding box center [138, 17] width 71 height 10
click at [167, 19] on icon "save" at bounding box center [169, 17] width 7 height 7
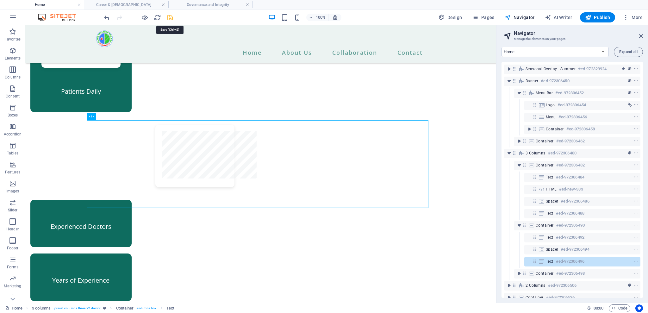
click at [167, 19] on icon "save" at bounding box center [169, 17] width 7 height 7
click at [169, 18] on icon "save" at bounding box center [169, 17] width 7 height 7
click at [553, 186] on div "HTML #ed-new-383" at bounding box center [577, 189] width 63 height 8
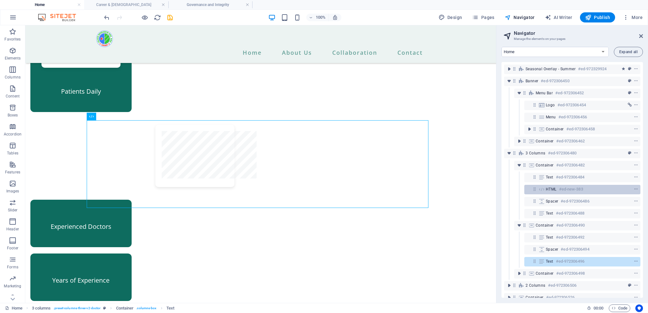
click at [553, 186] on div "HTML #ed-new-383" at bounding box center [577, 189] width 63 height 8
click at [549, 191] on span "HTML" at bounding box center [551, 189] width 11 height 5
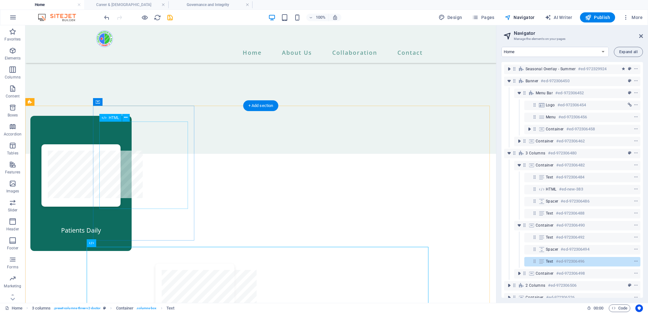
scroll to position [499, 0]
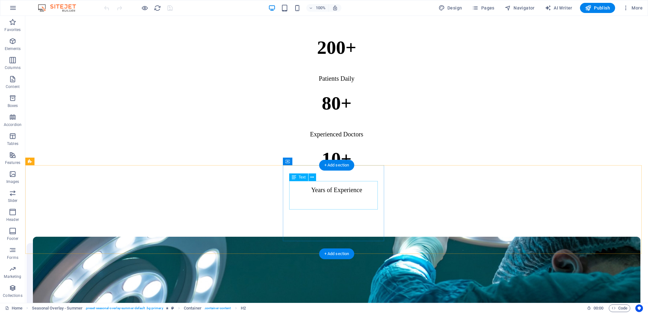
scroll to position [548, 0]
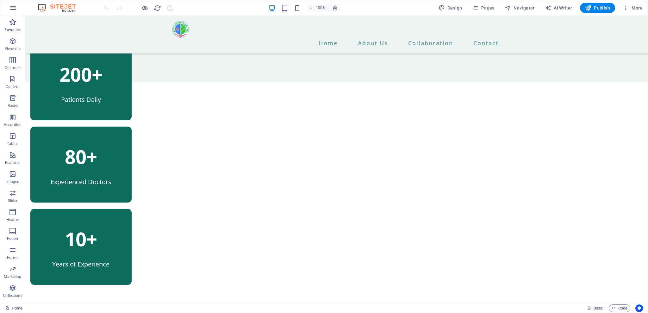
click at [8, 23] on span "Favorites" at bounding box center [12, 25] width 25 height 15
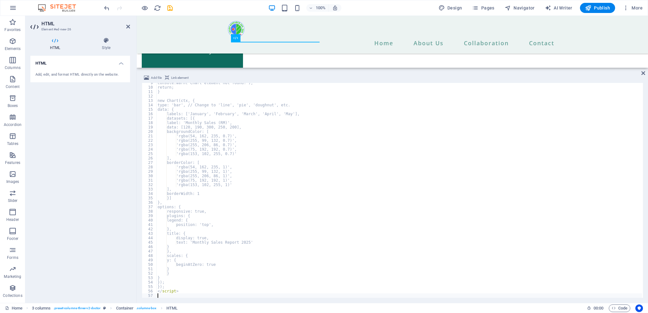
scroll to position [37, 0]
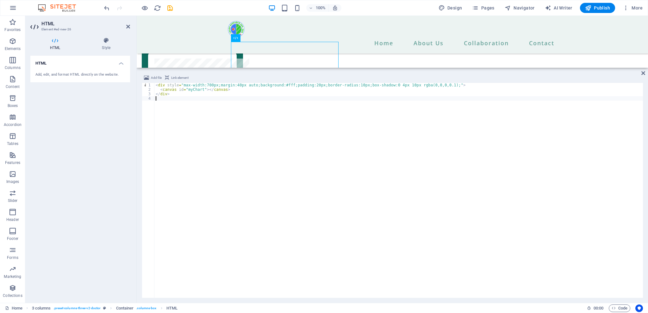
click at [205, 83] on div "Add file Link element" at bounding box center [392, 78] width 501 height 9
click at [205, 84] on div "< div style = "max-width:700px;margin:40px auto;background:#fff;padding:20px;bo…" at bounding box center [398, 195] width 489 height 224
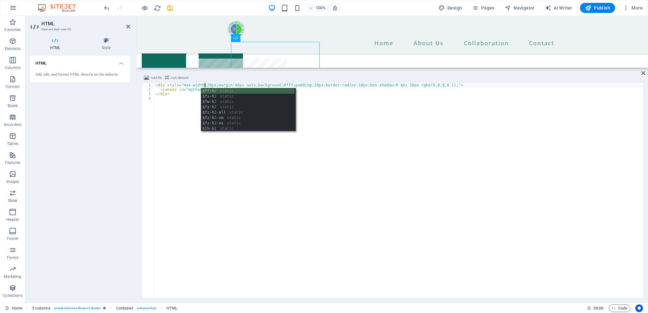
scroll to position [0, 4]
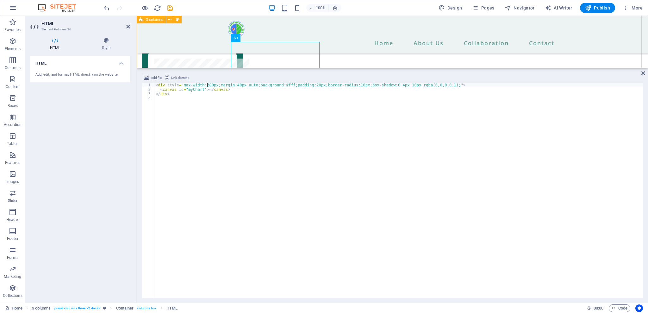
type textarea "<div style="max-width:280px;margin:40px auto;background:#fff;padding:20px;borde…"
click at [223, 56] on div "200+ Patients Daily 80+ Experienced Doctors 10+ Years of Experience" at bounding box center [392, 165] width 511 height 341
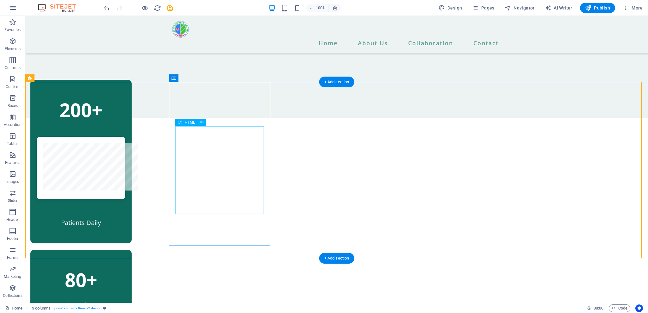
click at [125, 153] on div at bounding box center [81, 168] width 89 height 62
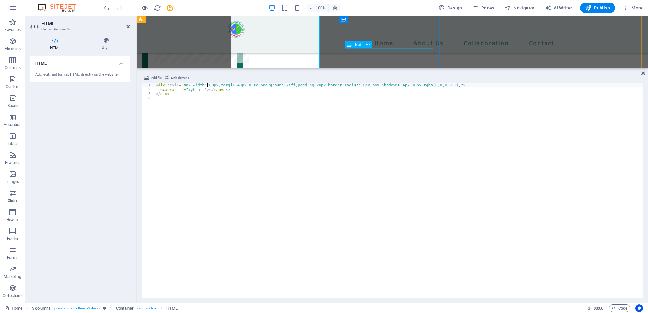
click at [243, 122] on div "80+ Experienced Doctors" at bounding box center [192, 160] width 101 height 76
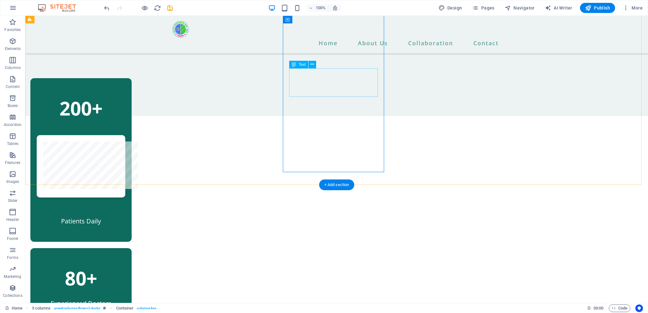
scroll to position [514, 0]
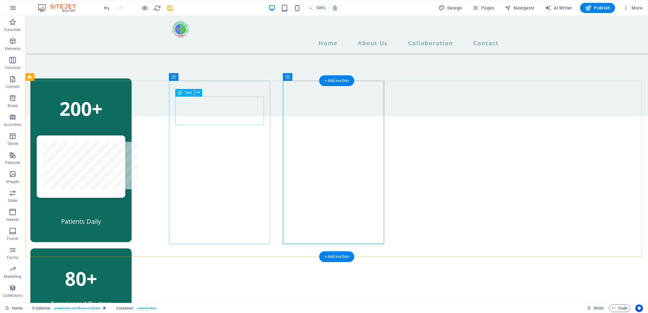
click at [125, 123] on div "200+" at bounding box center [81, 108] width 89 height 28
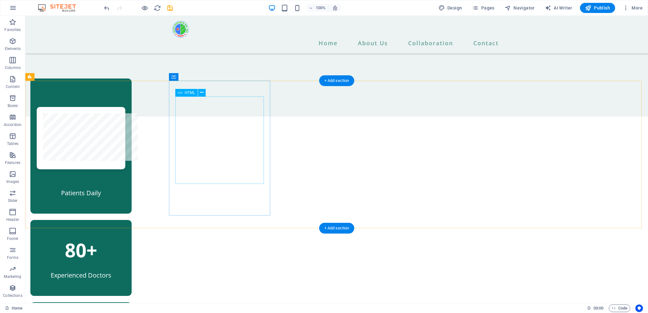
click at [125, 158] on div at bounding box center [81, 138] width 89 height 62
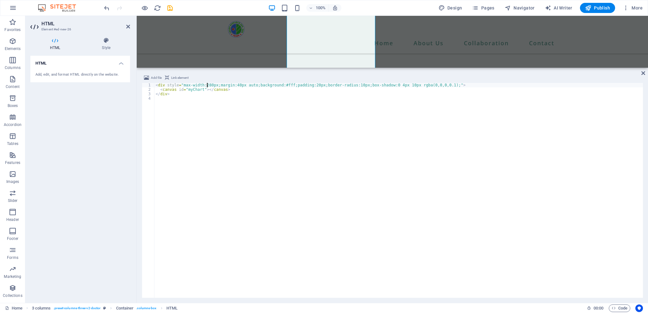
scroll to position [613, 0]
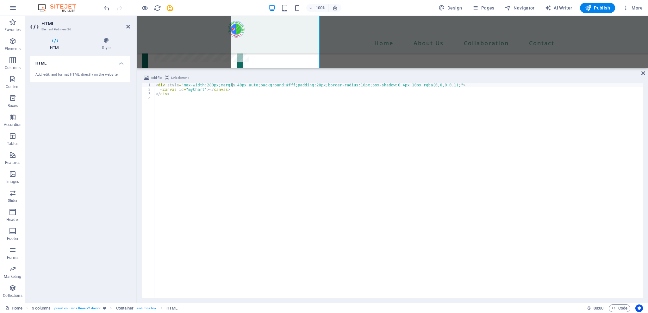
click at [232, 84] on div "< div style = "max-width:280px;margin:40px auto;background:#fff;padding:20px;bo…" at bounding box center [398, 195] width 489 height 224
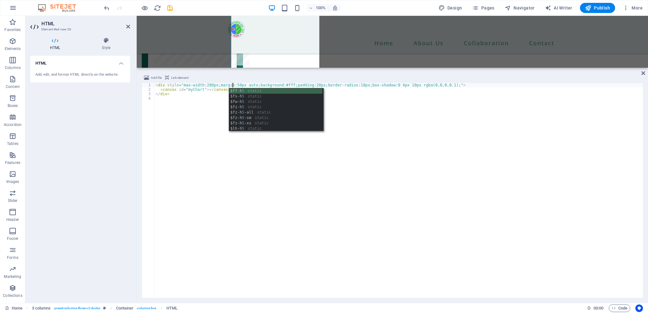
type textarea "<div style="max-width:280px;margin:50px auto;background:#fff;padding:20px;borde…"
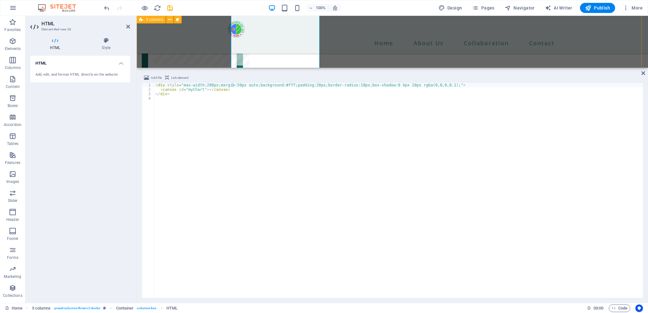
click at [333, 52] on div "Patients Daily 80+ Experienced Doctors 10+ Years of Experience" at bounding box center [392, 139] width 511 height 319
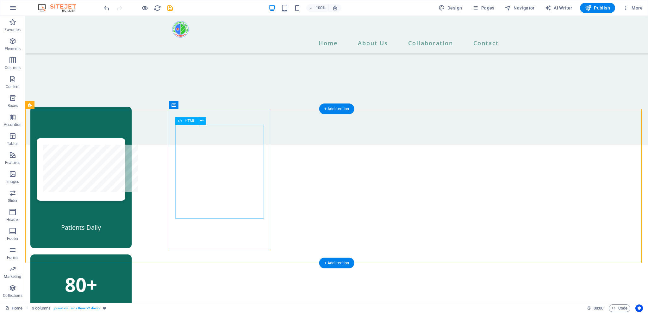
click at [125, 169] on div at bounding box center [81, 169] width 89 height 62
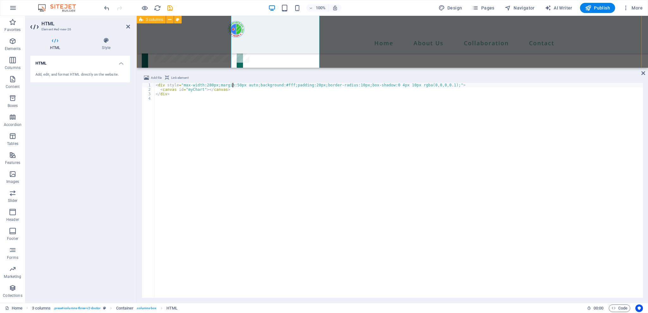
click at [334, 58] on div "Patients Daily 80+ Experienced Doctors 10+ Years of Experience" at bounding box center [392, 136] width 511 height 319
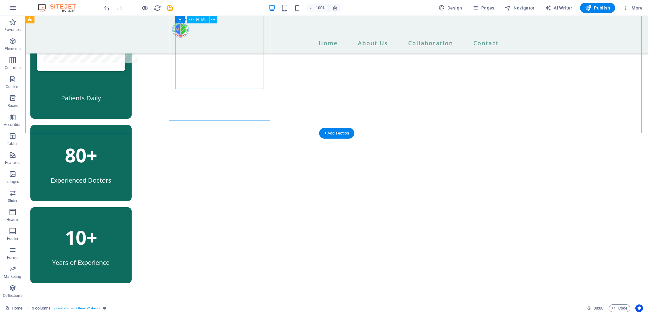
click at [125, 63] on div at bounding box center [81, 40] width 89 height 62
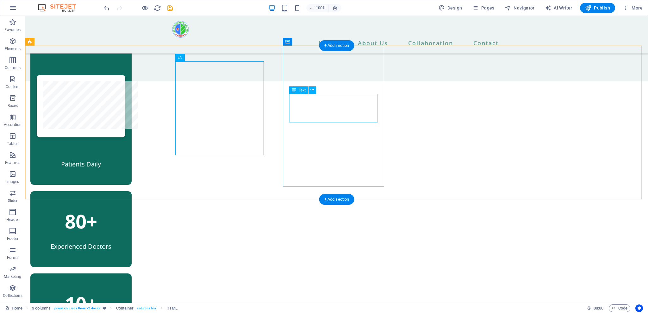
scroll to position [531, 0]
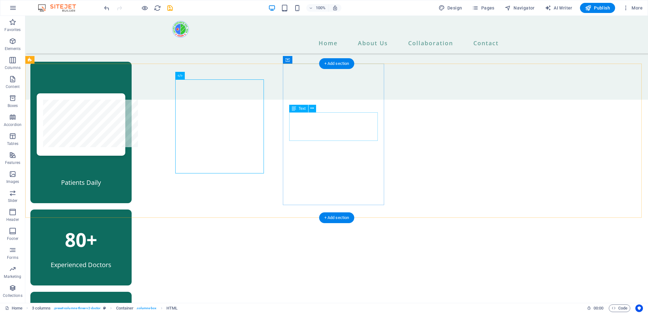
click at [132, 209] on div "80+ Experienced Doctors" at bounding box center [80, 247] width 101 height 76
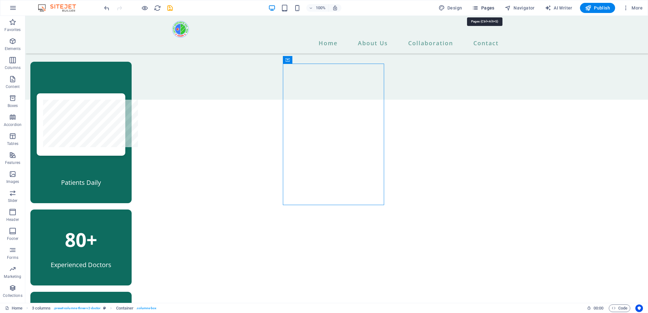
click at [481, 12] on button "Pages" at bounding box center [483, 8] width 27 height 10
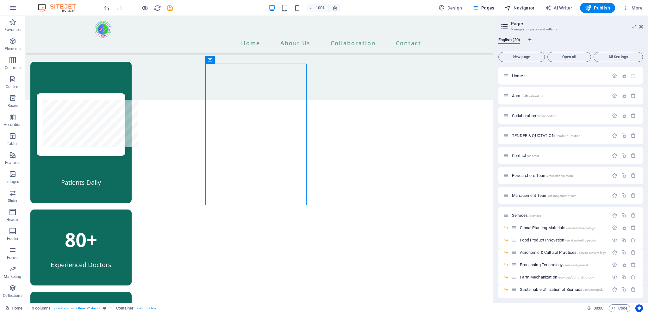
click at [503, 3] on button "Navigator" at bounding box center [519, 8] width 35 height 10
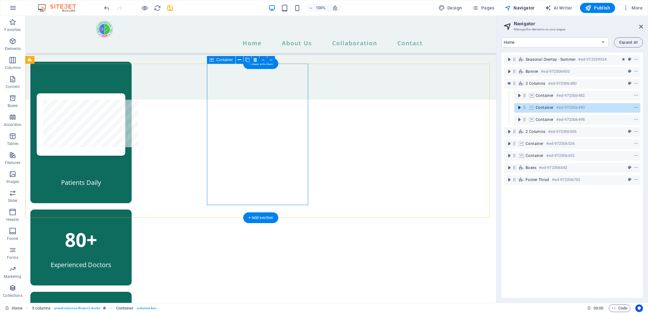
click at [518, 109] on icon "toggle-expand" at bounding box center [519, 107] width 6 height 6
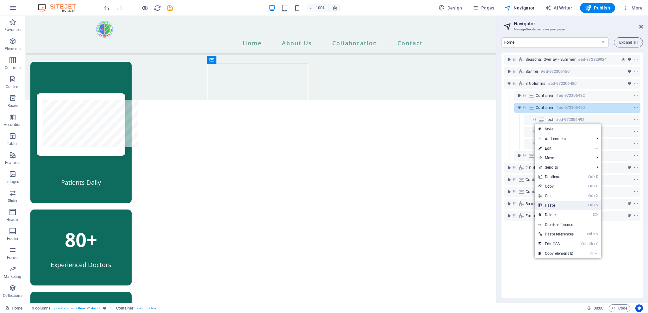
click at [556, 204] on link "Ctrl V Paste" at bounding box center [556, 205] width 43 height 9
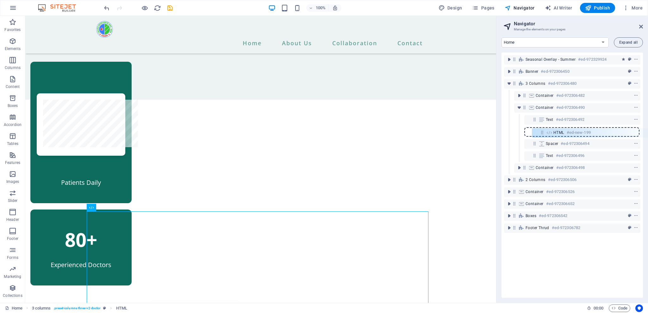
drag, startPoint x: 524, startPoint y: 155, endPoint x: 542, endPoint y: 129, distance: 31.7
click at [542, 129] on div "Seasonal Overlay - Summer #ed-972329924 Banner #ed-972306450 3 columns #ed-9723…" at bounding box center [572, 175] width 141 height 245
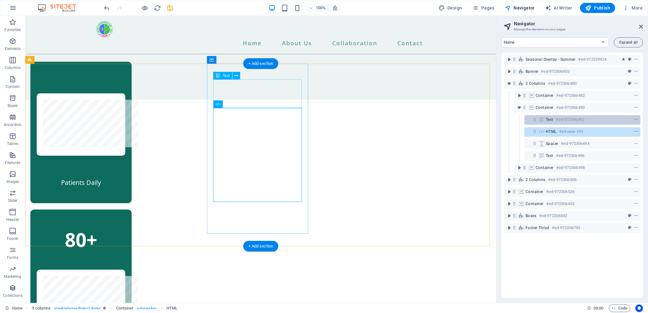
click at [541, 118] on icon at bounding box center [541, 119] width 7 height 5
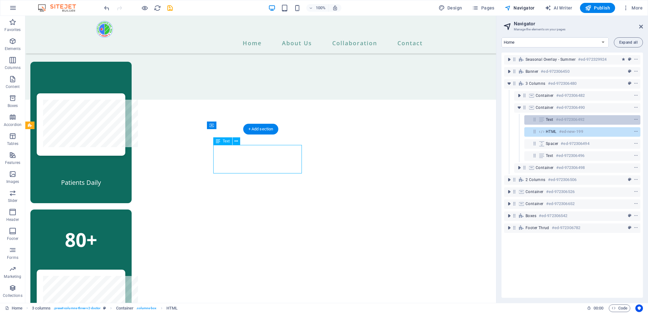
scroll to position [466, 0]
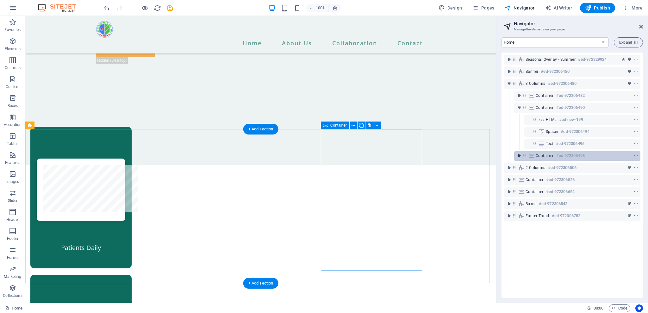
click at [518, 153] on icon "toggle-expand" at bounding box center [519, 156] width 6 height 6
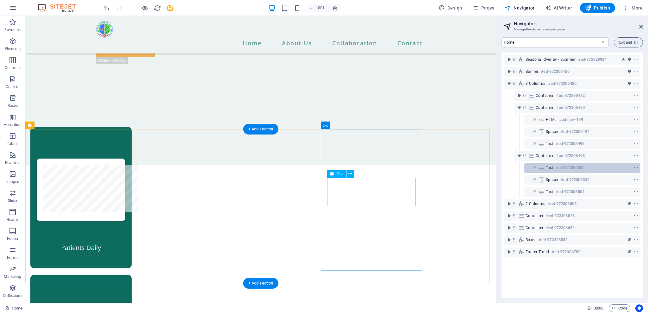
click at [540, 167] on icon at bounding box center [541, 167] width 7 height 5
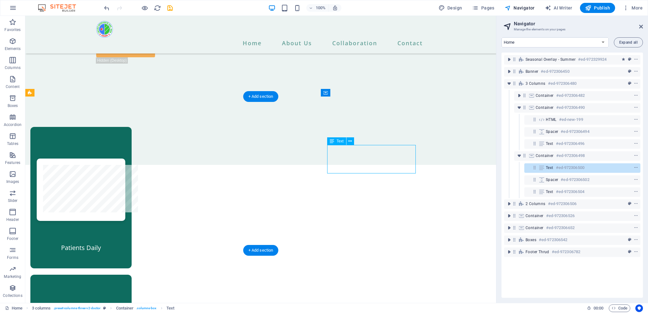
scroll to position [498, 0]
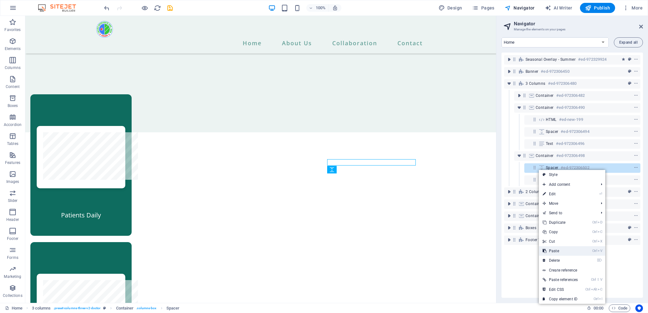
click at [559, 247] on link "Ctrl V Paste" at bounding box center [560, 250] width 43 height 9
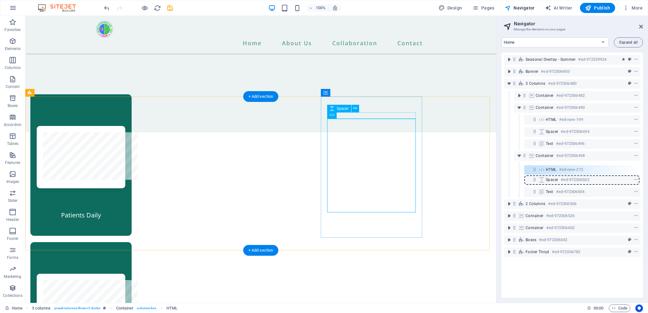
drag, startPoint x: 536, startPoint y: 180, endPoint x: 536, endPoint y: 166, distance: 13.6
click at [536, 166] on div "Seasonal Overlay - Summer #ed-972329924 Banner #ed-972306450 3 columns #ed-9723…" at bounding box center [572, 175] width 141 height 245
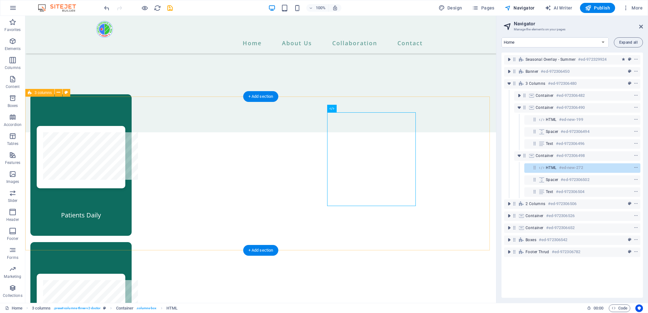
click at [456, 129] on div "Patients Daily Experienced Doctors Years of Experience" at bounding box center [260, 319] width 471 height 450
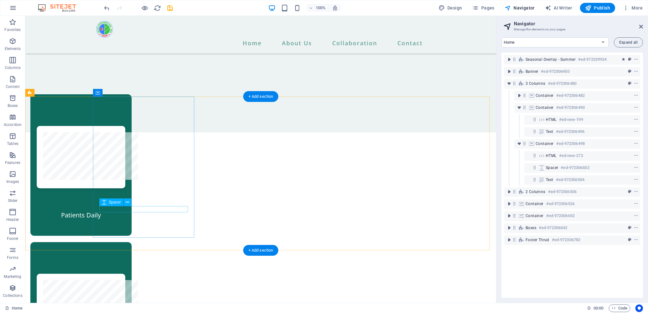
click at [125, 208] on div at bounding box center [81, 207] width 89 height 6
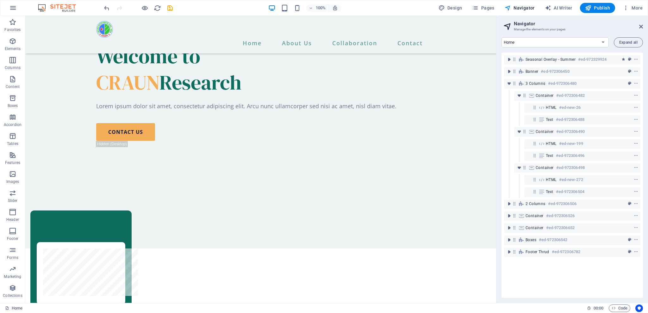
scroll to position [456, 0]
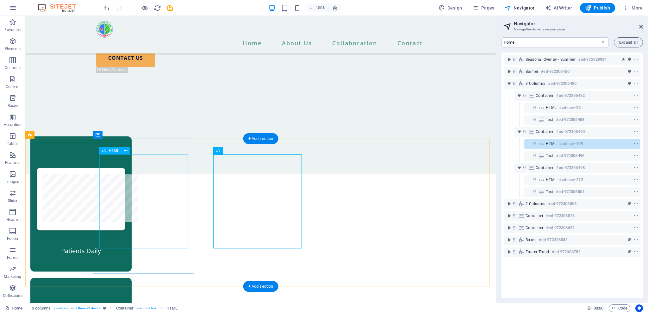
click at [125, 201] on div at bounding box center [81, 199] width 89 height 62
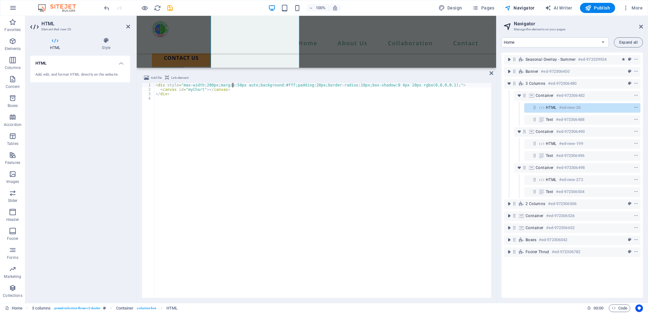
scroll to position [615, 0]
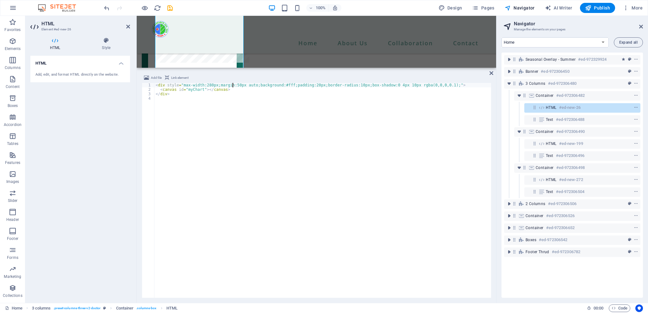
click at [214, 124] on div "< div style = "max-width:280px;margin:50px auto;background:#fff;padding:20px;bo…" at bounding box center [322, 195] width 337 height 224
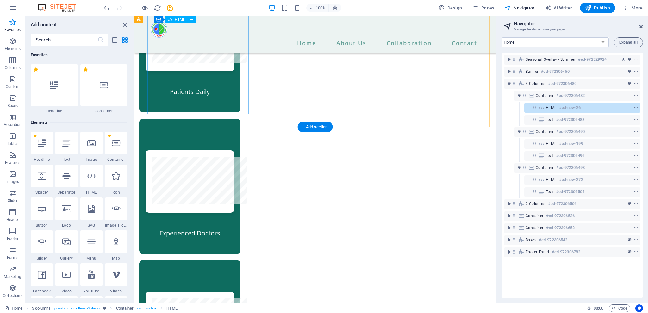
click at [207, 60] on div at bounding box center [190, 40] width 89 height 62
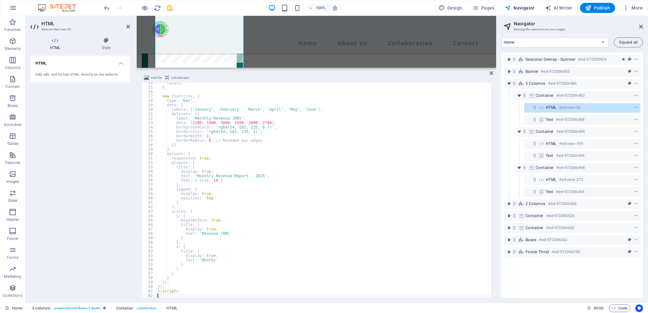
scroll to position [64, 0]
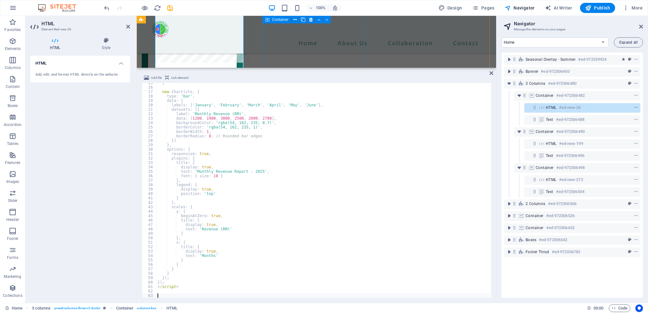
click at [243, 137] on div "Experienced Doctors" at bounding box center [192, 204] width 101 height 135
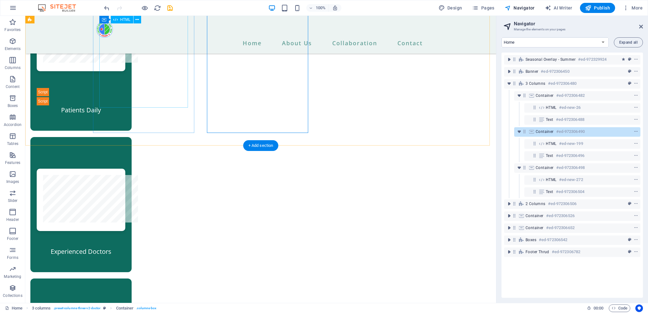
click at [125, 71] on div at bounding box center [81, 57] width 89 height 97
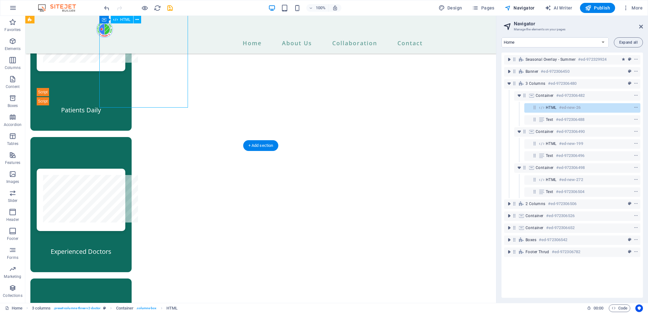
click at [125, 101] on div at bounding box center [81, 57] width 89 height 97
click at [125, 100] on div at bounding box center [81, 57] width 89 height 97
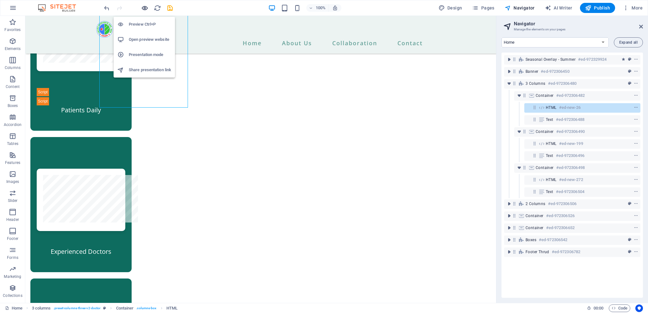
click at [143, 10] on icon "button" at bounding box center [144, 7] width 7 height 7
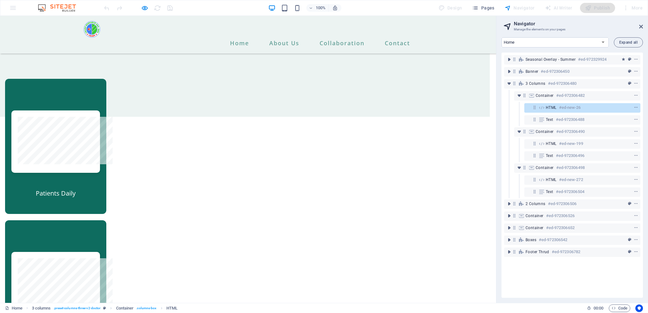
scroll to position [277, 0]
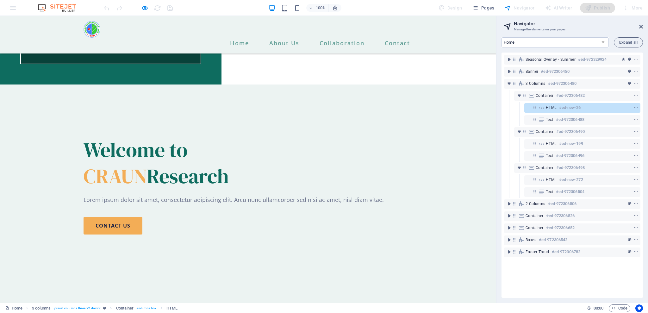
scroll to position [66, 0]
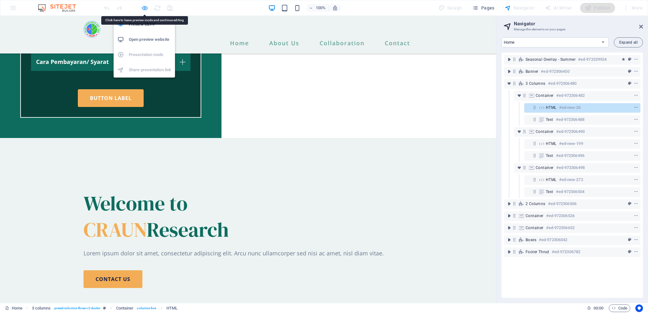
click at [147, 9] on icon "button" at bounding box center [144, 7] width 7 height 7
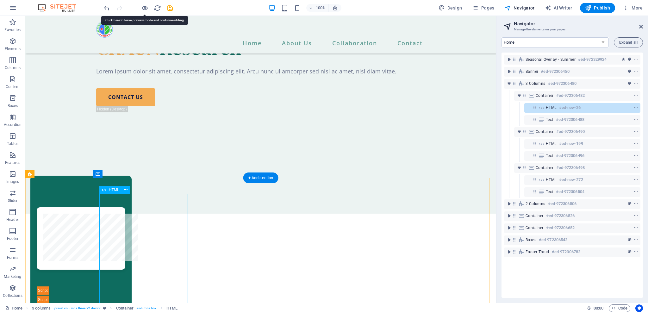
click at [125, 262] on div at bounding box center [81, 255] width 89 height 97
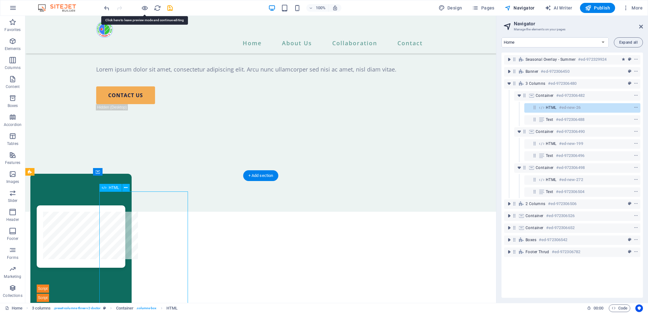
click at [125, 262] on div at bounding box center [81, 253] width 89 height 97
click at [125, 299] on div at bounding box center [81, 253] width 89 height 97
click at [125, 293] on div at bounding box center [81, 253] width 89 height 97
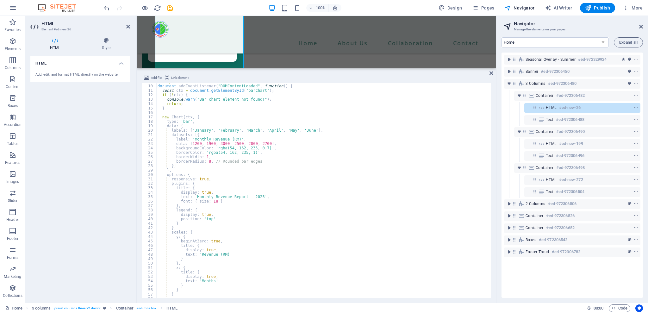
scroll to position [39, 0]
click at [199, 189] on div "< script > document . addEventListener ( "DOMContentLoaded" , function ( ) { co…" at bounding box center [323, 191] width 334 height 224
type textarea "title: 'plant'{"
click at [213, 58] on div at bounding box center [192, 47] width 89 height 97
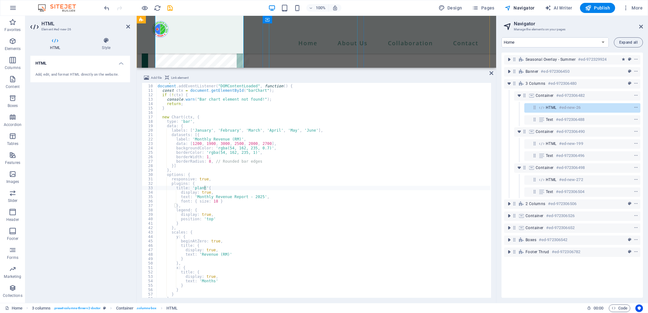
scroll to position [625, 0]
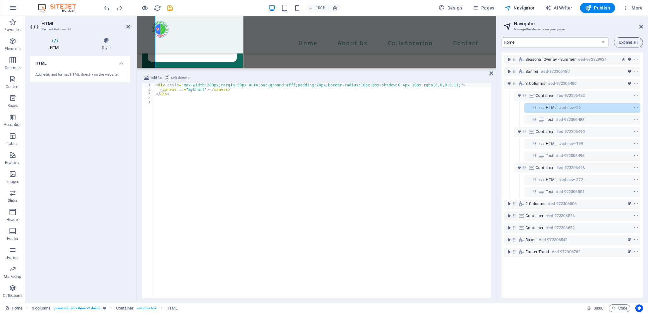
click at [232, 147] on div "< div style = "max-width:280px;margin:50px auto;background:#fff;padding:20px;bo…" at bounding box center [322, 195] width 337 height 224
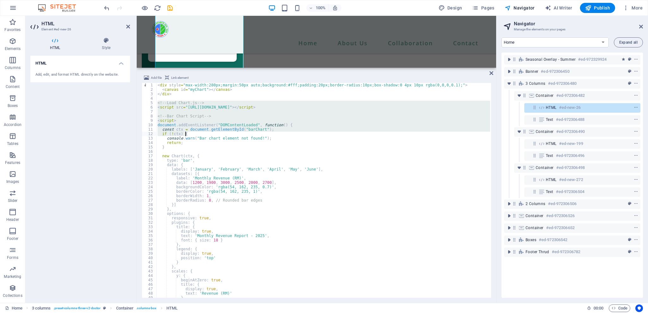
scroll to position [59, 0]
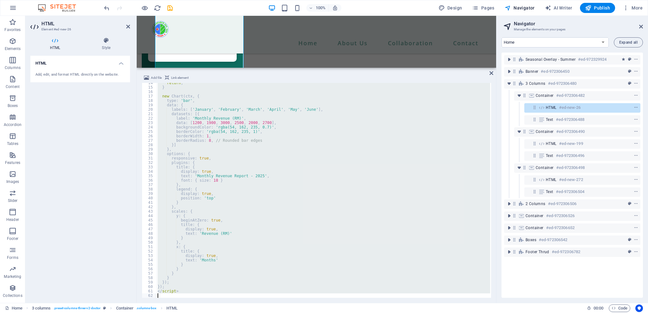
drag, startPoint x: 157, startPoint y: 102, endPoint x: 288, endPoint y: 307, distance: 243.0
click at [288, 303] on section "Favorites Elements Columns Content Boxes Accordion Tables Features Images Slide…" at bounding box center [248, 159] width 496 height 287
type textarea "</script>"
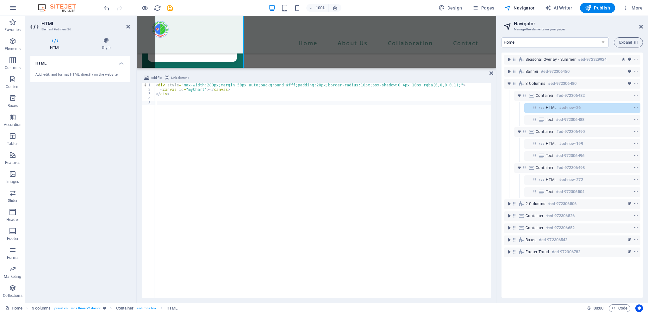
click at [282, 199] on div "< div style = "max-width:280px;margin:50px auto;background:#fff;padding:20px;bo…" at bounding box center [322, 195] width 337 height 224
click at [259, 57] on div "Patients Daily Experienced Doctors Years of Experience" at bounding box center [316, 183] width 359 height 431
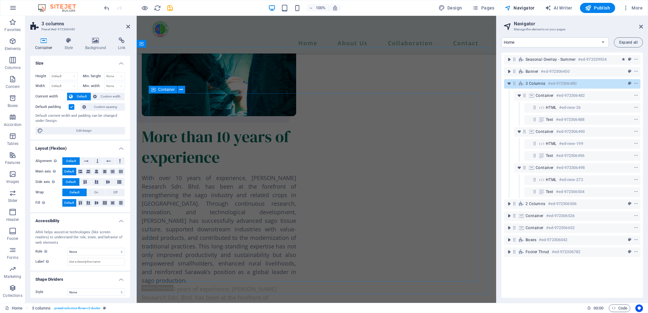
scroll to position [1017, 0]
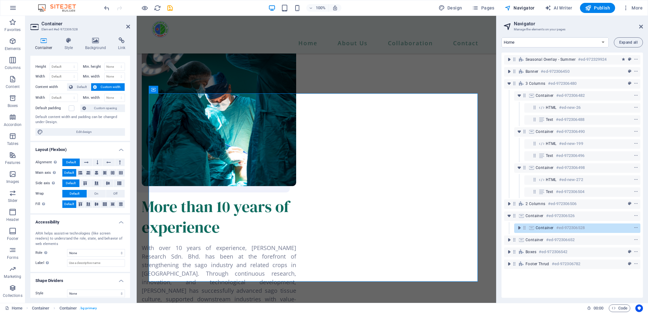
scroll to position [14, 0]
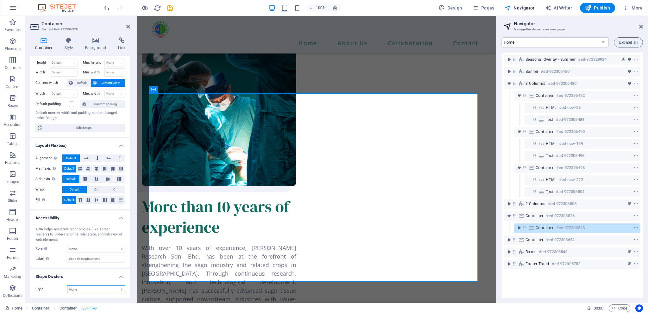
click at [111, 290] on select "None Triangle Square Diagonal Polygon 1 Polygon 2 Zigzag Multiple Zigzags Waves…" at bounding box center [96, 289] width 58 height 8
click at [67, 285] on select "None Triangle Square Diagonal Polygon 1 Polygon 2 Zigzag Multiple Zigzags Waves…" at bounding box center [96, 289] width 58 height 8
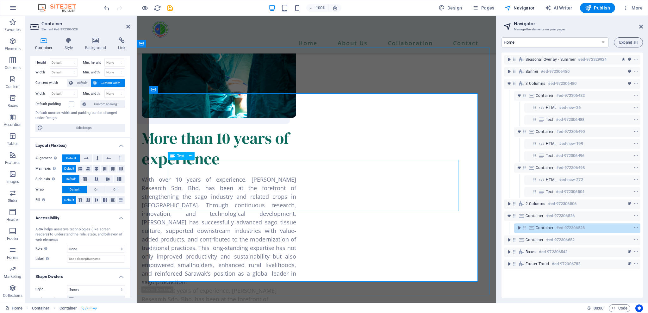
scroll to position [1017, 0]
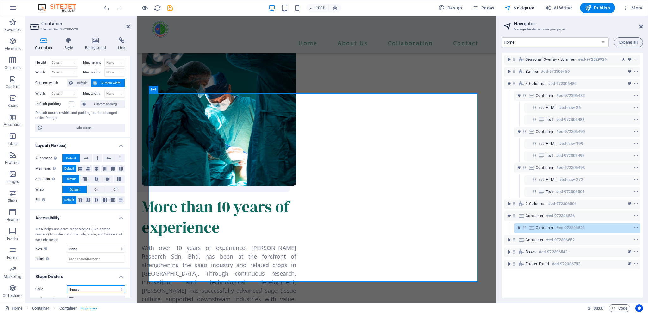
click at [114, 290] on select "None Triangle Square Diagonal Polygon 1 Polygon 2 Zigzag Multiple Zigzags Waves…" at bounding box center [96, 289] width 58 height 8
select select "none"
click at [67, 285] on select "None Triangle Square Diagonal Polygon 1 Polygon 2 Zigzag Multiple Zigzags Waves…" at bounding box center [96, 289] width 58 height 8
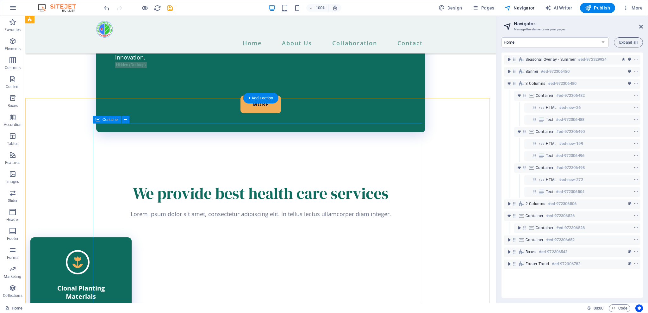
scroll to position [1570, 0]
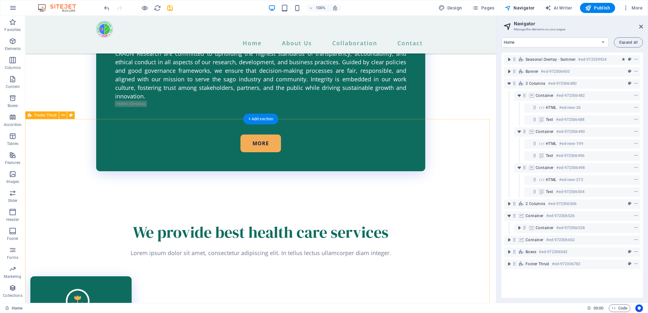
select select "footer"
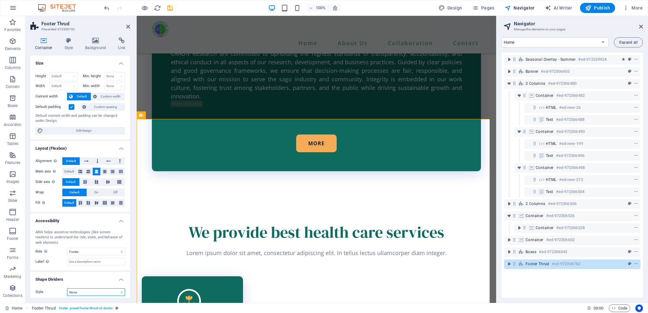
click at [89, 291] on select "None Triangle Square Diagonal Polygon 1 Polygon 2 Zigzag Multiple Zigzags Waves…" at bounding box center [96, 292] width 58 height 8
select select "waves"
click at [67, 288] on select "None Triangle Square Diagonal Polygon 1 Polygon 2 Zigzag Multiple Zigzags Waves…" at bounding box center [96, 292] width 58 height 8
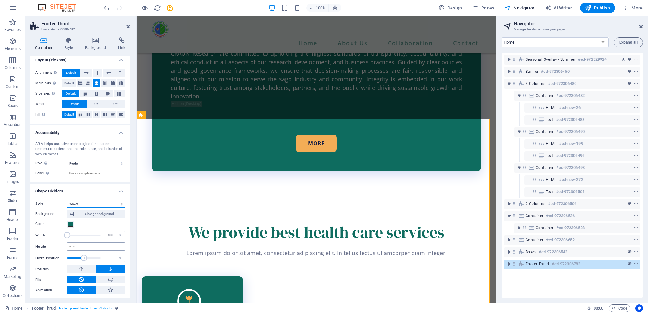
scroll to position [89, 0]
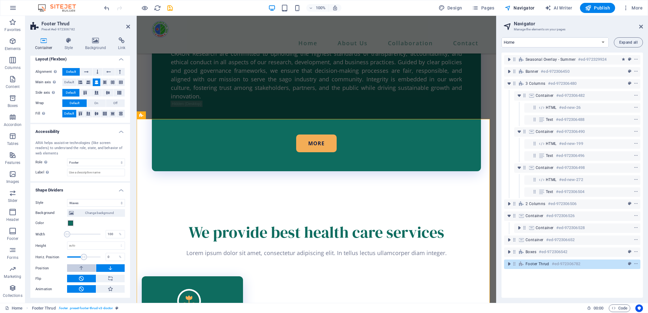
click at [88, 266] on button at bounding box center [81, 268] width 29 height 8
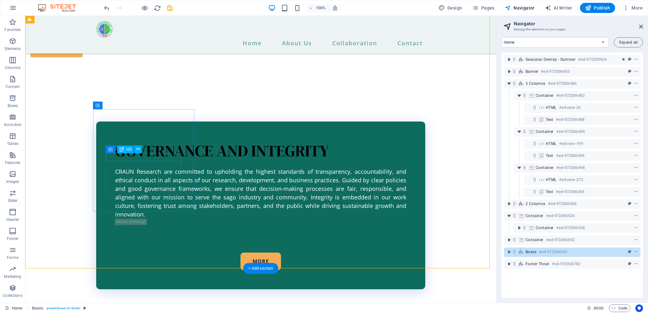
scroll to position [1401, 0]
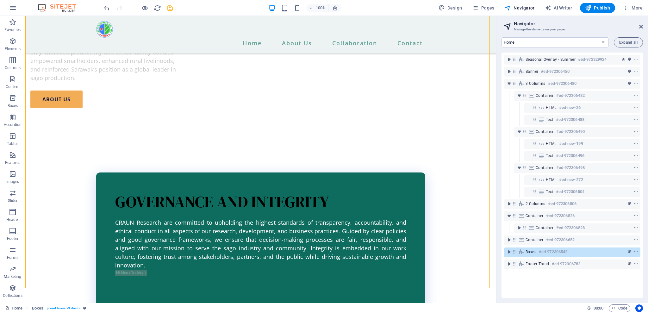
click at [167, 7] on icon "save" at bounding box center [169, 7] width 7 height 7
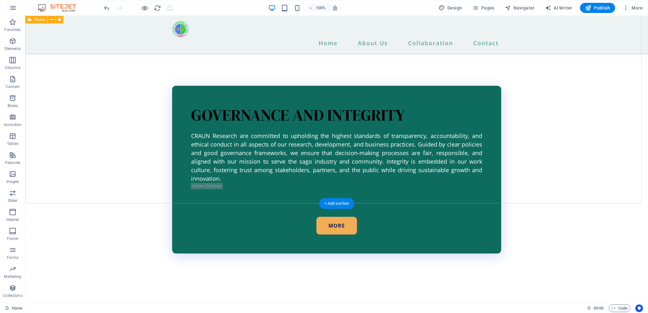
scroll to position [1485, 0]
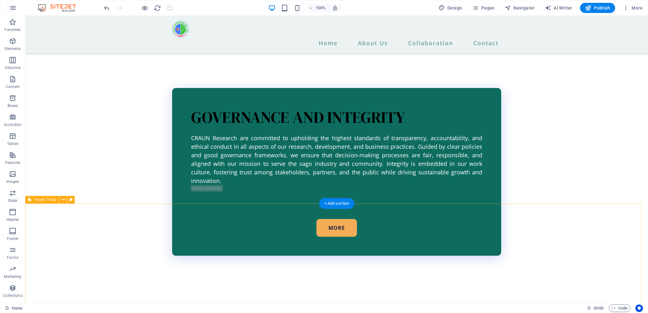
drag, startPoint x: 381, startPoint y: 216, endPoint x: 269, endPoint y: 216, distance: 112.0
select select "footer"
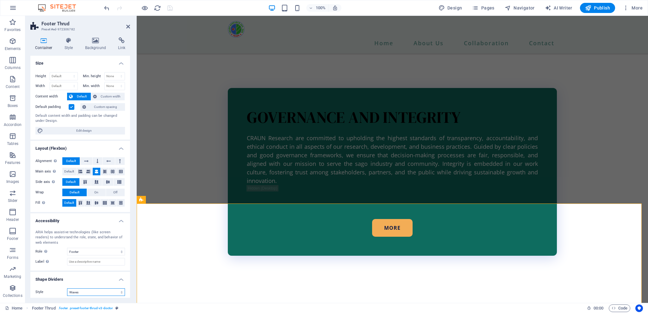
click at [106, 296] on select "None Triangle Square Diagonal Polygon 1 Polygon 2 Zigzag Multiple Zigzags Waves…" at bounding box center [96, 292] width 58 height 8
select select "half-circle"
click at [67, 288] on select "None Triangle Square Diagonal Polygon 1 Polygon 2 Zigzag Multiple Zigzags Waves…" at bounding box center [96, 292] width 58 height 8
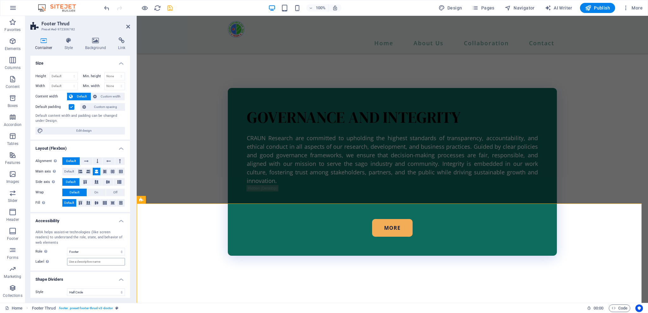
scroll to position [79, 0]
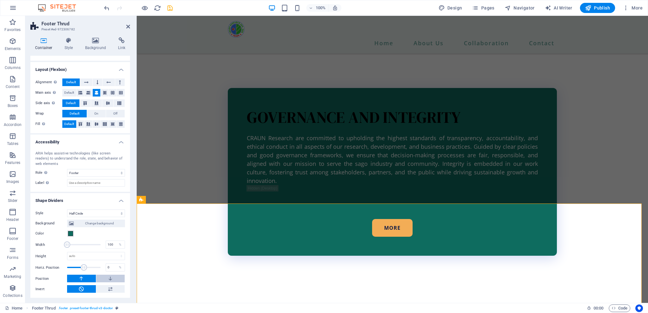
click at [109, 281] on icon at bounding box center [111, 279] width 6 height 8
click at [91, 280] on button at bounding box center [81, 279] width 29 height 8
drag, startPoint x: 86, startPoint y: 268, endPoint x: 95, endPoint y: 267, distance: 8.9
click at [95, 267] on span at bounding box center [96, 267] width 6 height 6
drag, startPoint x: 95, startPoint y: 267, endPoint x: 80, endPoint y: 267, distance: 14.2
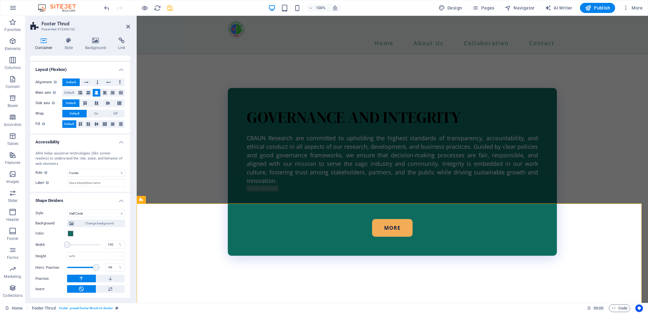
click at [93, 267] on span at bounding box center [96, 267] width 6 height 6
drag, startPoint x: 79, startPoint y: 266, endPoint x: 71, endPoint y: 267, distance: 8.6
click at [77, 267] on span at bounding box center [80, 267] width 6 height 6
drag, startPoint x: 71, startPoint y: 267, endPoint x: 79, endPoint y: 268, distance: 8.6
click at [74, 268] on span at bounding box center [71, 267] width 6 height 6
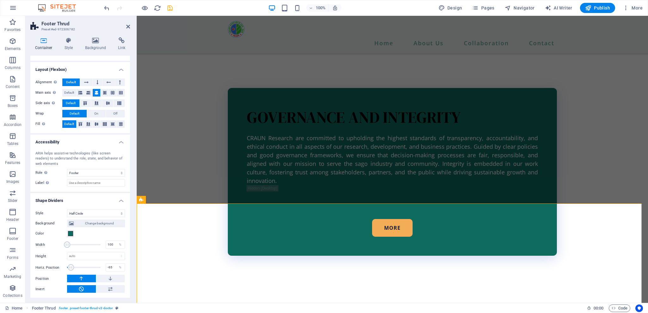
type input "-60"
drag, startPoint x: 69, startPoint y: 245, endPoint x: 72, endPoint y: 247, distance: 3.3
click at [72, 246] on span at bounding box center [70, 244] width 6 height 6
click at [72, 247] on span at bounding box center [72, 244] width 6 height 6
type input "150"
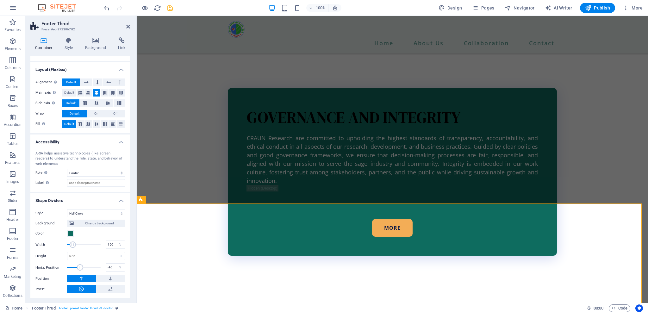
type input "-36"
click at [81, 267] on span at bounding box center [80, 267] width 6 height 6
click at [112, 287] on icon at bounding box center [111, 289] width 6 height 8
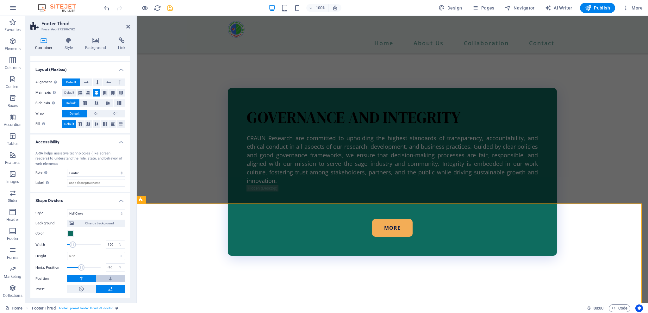
click at [111, 280] on icon at bounding box center [111, 279] width 6 height 8
click at [87, 287] on button at bounding box center [81, 289] width 29 height 8
click at [113, 212] on select "None Triangle Square Diagonal Polygon 1 Polygon 2 Zigzag Multiple Zigzags Waves…" at bounding box center [96, 213] width 58 height 8
select select "none"
click at [67, 217] on select "None Triangle Square Diagonal Polygon 1 Polygon 2 Zigzag Multiple Zigzags Waves…" at bounding box center [96, 213] width 58 height 8
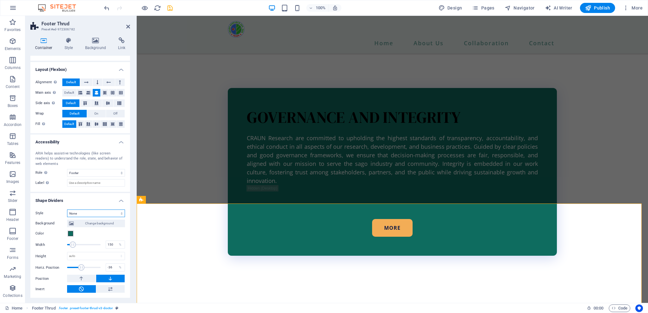
scroll to position [3, 0]
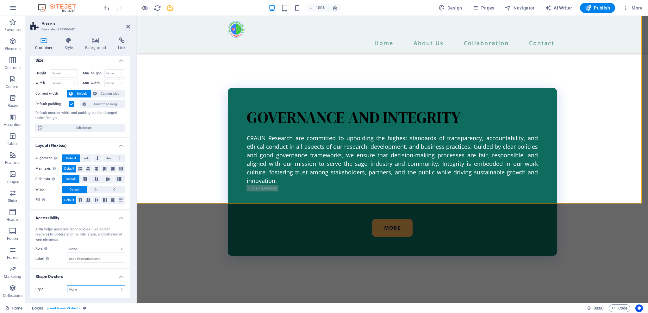
click at [113, 292] on select "None Triangle Square Diagonal Polygon 1 Polygon 2 Zigzag Multiple Zigzags Waves…" at bounding box center [96, 289] width 58 height 8
select select "circle-shadow"
click at [67, 285] on select "None Triangle Square Diagonal Polygon 1 Polygon 2 Zigzag Multiple Zigzags Waves…" at bounding box center [96, 289] width 58 height 8
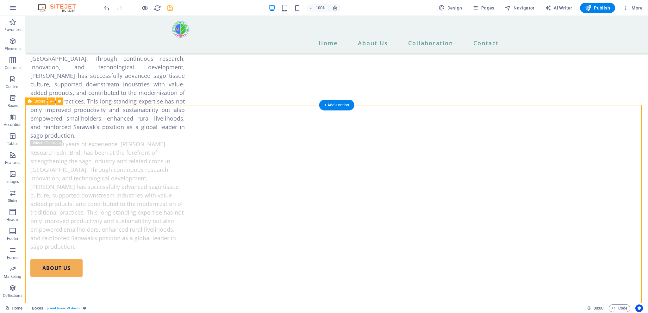
scroll to position [1401, 0]
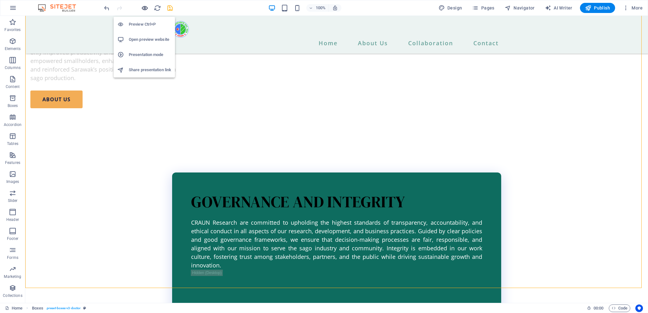
click at [143, 9] on icon "button" at bounding box center [144, 7] width 7 height 7
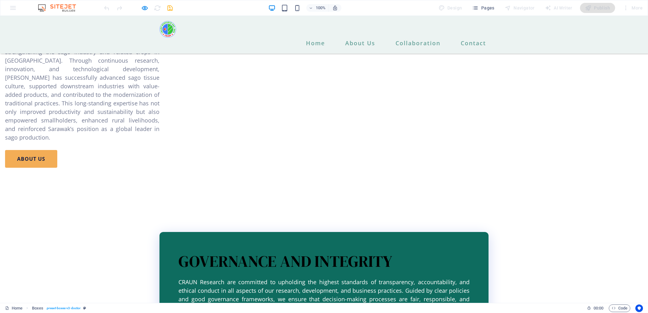
scroll to position [1019, 0]
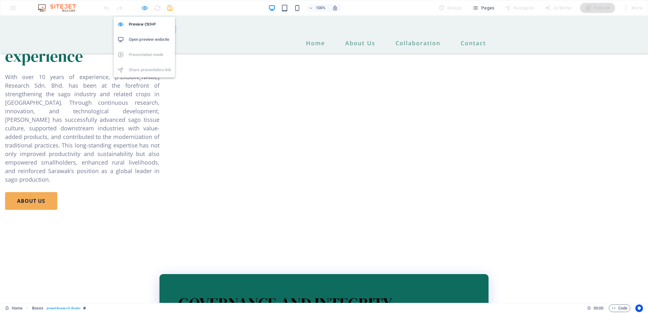
click at [141, 6] on icon "button" at bounding box center [144, 7] width 7 height 7
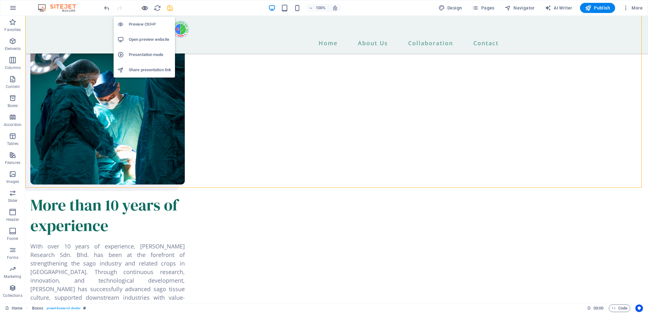
scroll to position [1501, 0]
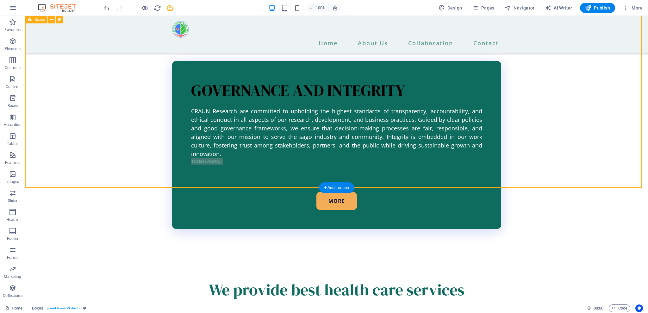
select select "circle-shadow"
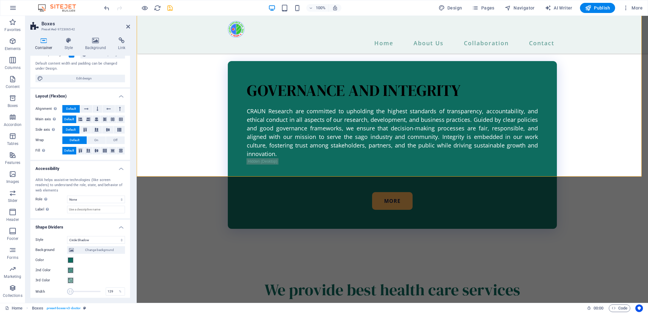
scroll to position [89, 0]
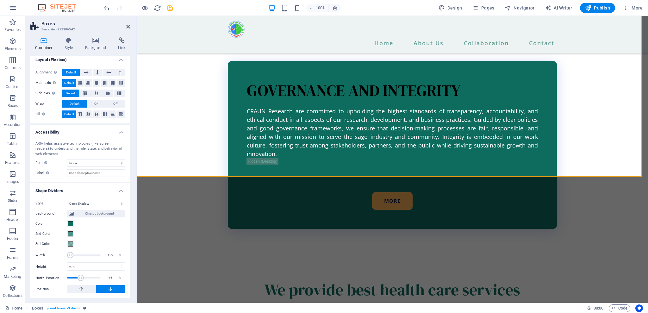
drag, startPoint x: 84, startPoint y: 276, endPoint x: 80, endPoint y: 277, distance: 3.5
click at [80, 277] on span at bounding box center [81, 278] width 6 height 6
drag, startPoint x: 80, startPoint y: 277, endPoint x: 89, endPoint y: 277, distance: 8.9
click at [86, 277] on span at bounding box center [83, 278] width 6 height 6
type input "-46"
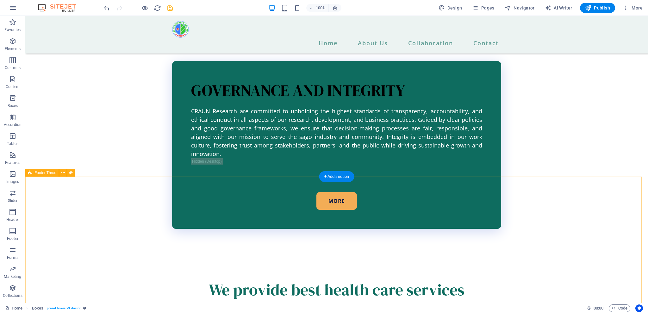
scroll to position [1220, 0]
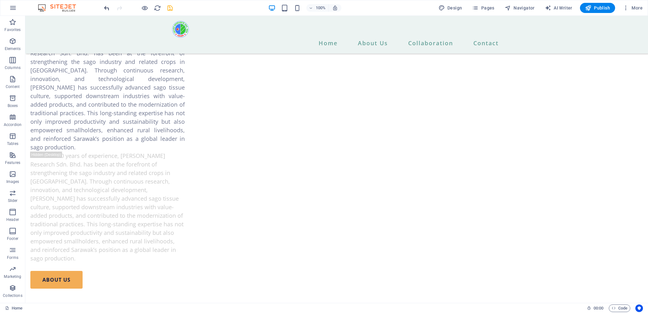
click at [109, 7] on icon "undo" at bounding box center [106, 7] width 7 height 7
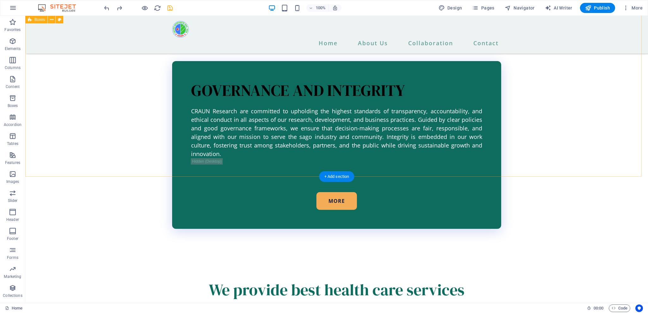
select select "circle-shadow"
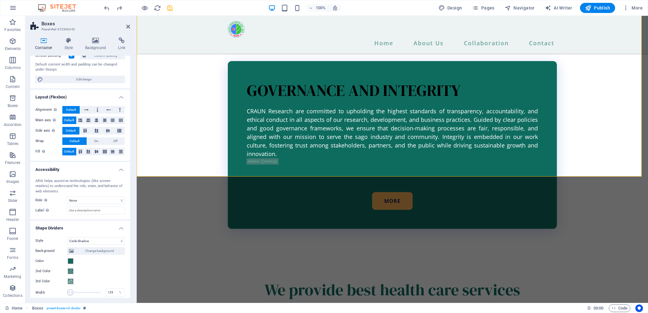
scroll to position [89, 0]
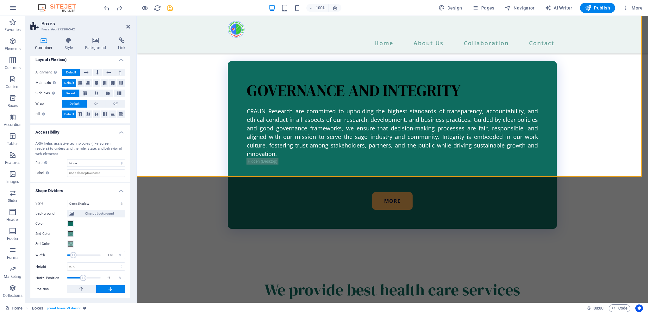
drag, startPoint x: 70, startPoint y: 255, endPoint x: 75, endPoint y: 255, distance: 4.7
click at [75, 255] on span at bounding box center [73, 255] width 6 height 6
drag, startPoint x: 75, startPoint y: 255, endPoint x: 67, endPoint y: 252, distance: 8.5
click at [67, 252] on span at bounding box center [67, 255] width 6 height 6
drag, startPoint x: 67, startPoint y: 253, endPoint x: 60, endPoint y: 253, distance: 7.3
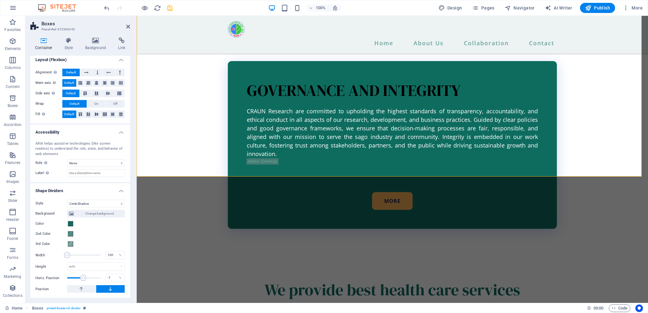
click at [60, 253] on div "Width 100 %" at bounding box center [80, 254] width 90 height 9
type input "138"
drag, startPoint x: 67, startPoint y: 255, endPoint x: 71, endPoint y: 256, distance: 3.9
click at [71, 256] on span at bounding box center [69, 255] width 6 height 6
click at [116, 205] on select "None Triangle Square Diagonal Polygon 1 Polygon 2 Zigzag Multiple Zigzags Waves…" at bounding box center [96, 204] width 58 height 8
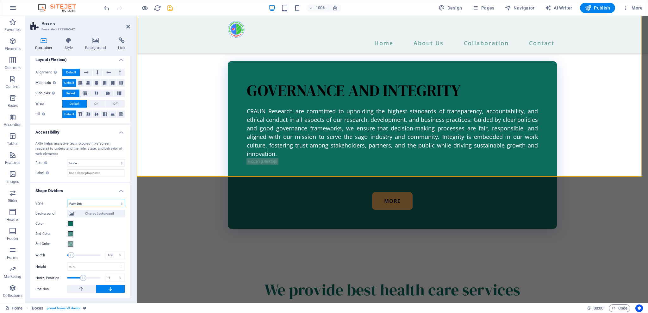
click at [67, 200] on select "None Triangle Square Diagonal Polygon 1 Polygon 2 Zigzag Multiple Zigzags Waves…" at bounding box center [96, 204] width 58 height 8
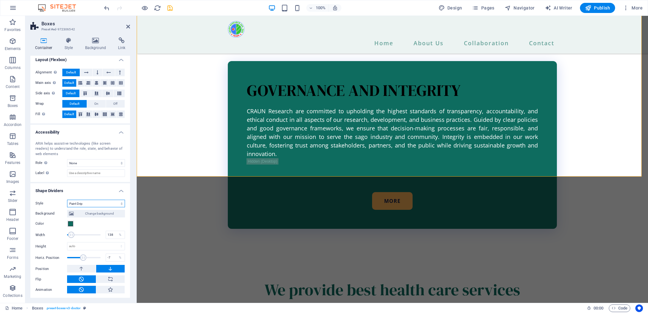
click at [114, 205] on select "None Triangle Square Diagonal Polygon 1 Polygon 2 Zigzag Multiple Zigzags Waves…" at bounding box center [96, 204] width 58 height 8
select select "pyramids"
click at [67, 200] on select "None Triangle Square Diagonal Polygon 1 Polygon 2 Zigzag Multiple Zigzags Waves…" at bounding box center [96, 204] width 58 height 8
click at [122, 191] on h4 "Shape Dividers" at bounding box center [80, 188] width 100 height 11
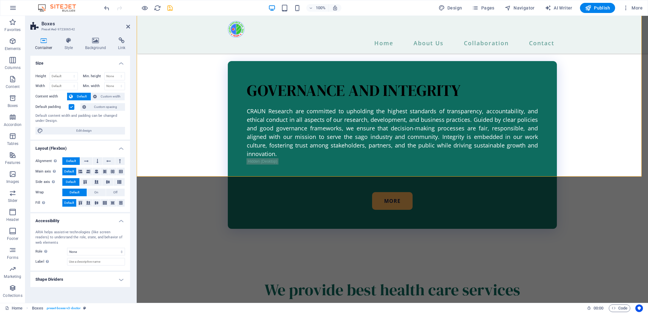
click at [125, 293] on div "Size Height Default px rem % vh vw Min. height None px rem % vh vw Width Defaul…" at bounding box center [80, 177] width 100 height 242
click at [120, 283] on h4 "Shape Dividers" at bounding box center [80, 279] width 100 height 15
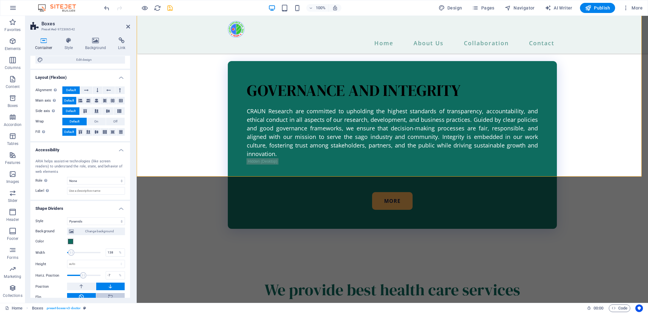
scroll to position [100, 0]
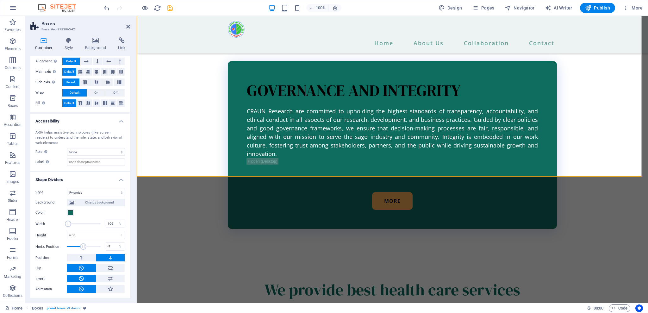
drag, startPoint x: 73, startPoint y: 223, endPoint x: 67, endPoint y: 222, distance: 6.1
click at [67, 222] on span at bounding box center [68, 224] width 6 height 6
click at [71, 224] on span at bounding box center [71, 224] width 6 height 6
drag, startPoint x: 70, startPoint y: 225, endPoint x: 75, endPoint y: 225, distance: 5.4
click at [73, 225] on span at bounding box center [69, 224] width 6 height 6
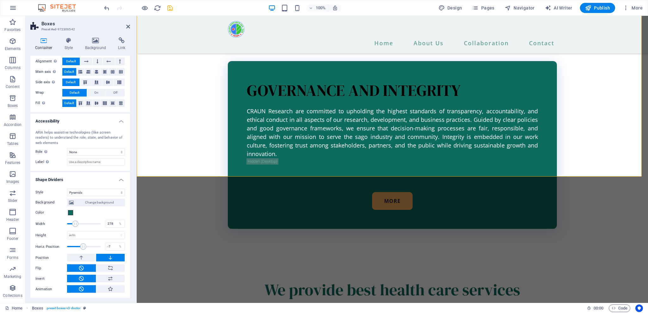
drag, startPoint x: 75, startPoint y: 225, endPoint x: 86, endPoint y: 225, distance: 11.4
click at [78, 225] on span at bounding box center [75, 224] width 6 height 6
drag, startPoint x: 83, startPoint y: 225, endPoint x: 90, endPoint y: 225, distance: 6.3
click at [90, 225] on span at bounding box center [87, 224] width 6 height 6
drag, startPoint x: 88, startPoint y: 224, endPoint x: 98, endPoint y: 224, distance: 10.8
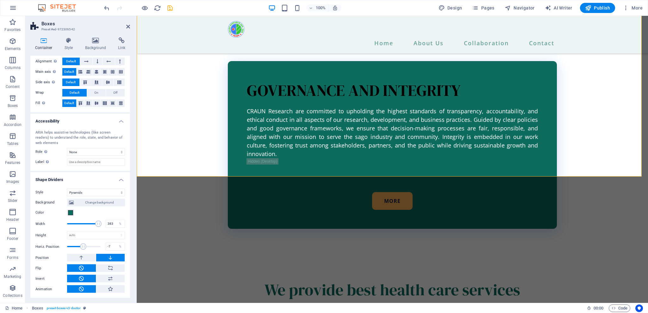
click at [98, 224] on span at bounding box center [98, 224] width 6 height 6
type input "400"
drag, startPoint x: 98, startPoint y: 224, endPoint x: 106, endPoint y: 224, distance: 8.2
click at [106, 224] on div "Width 400 %" at bounding box center [80, 223] width 90 height 9
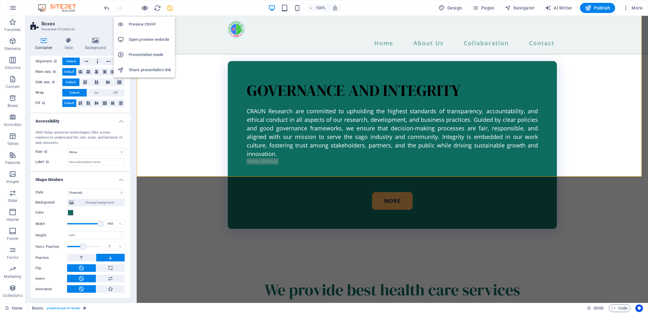
click at [147, 6] on icon "button" at bounding box center [144, 7] width 7 height 7
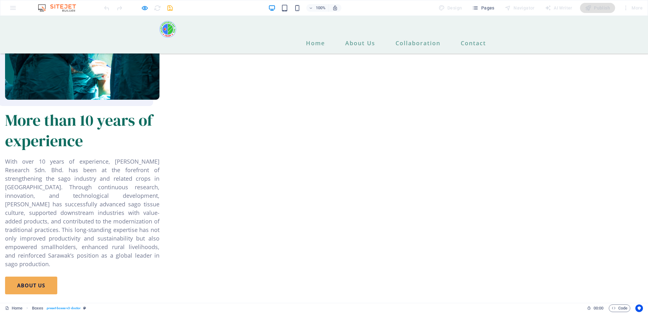
scroll to position [1061, 0]
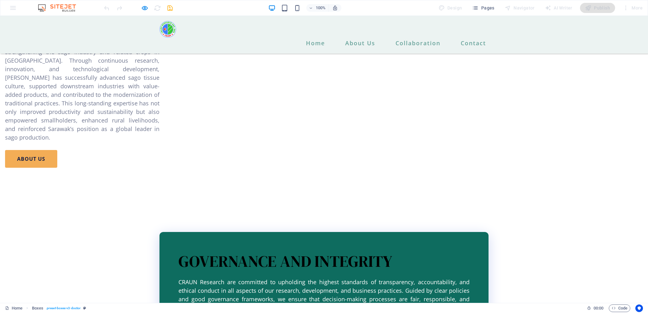
click at [143, 9] on icon "button" at bounding box center [144, 7] width 7 height 7
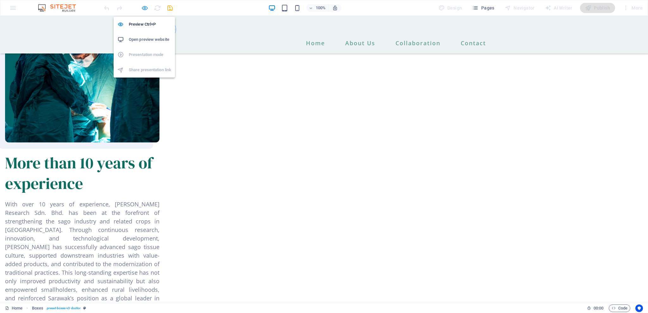
select select "pyramids"
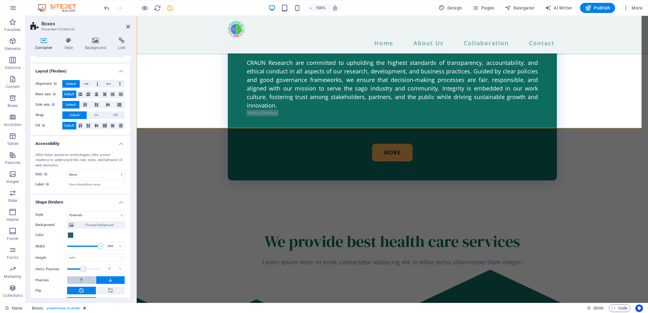
scroll to position [100, 0]
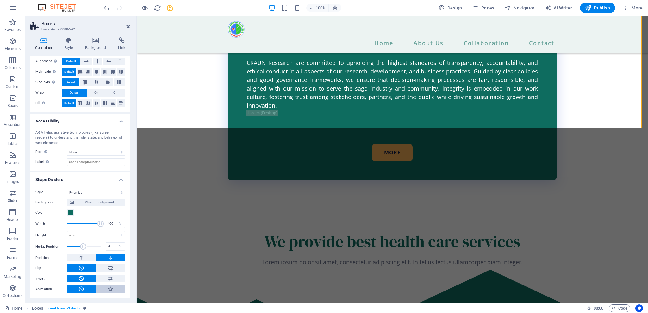
click at [114, 288] on button at bounding box center [110, 289] width 29 height 8
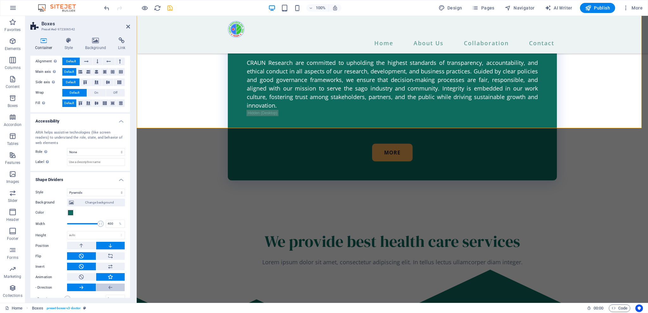
click at [113, 288] on button at bounding box center [110, 288] width 29 height 8
click at [110, 289] on icon at bounding box center [111, 288] width 6 height 8
click at [88, 277] on button at bounding box center [81, 277] width 29 height 8
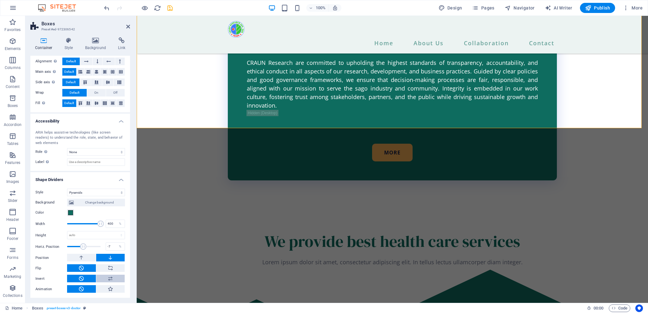
click at [108, 280] on icon at bounding box center [111, 279] width 6 height 8
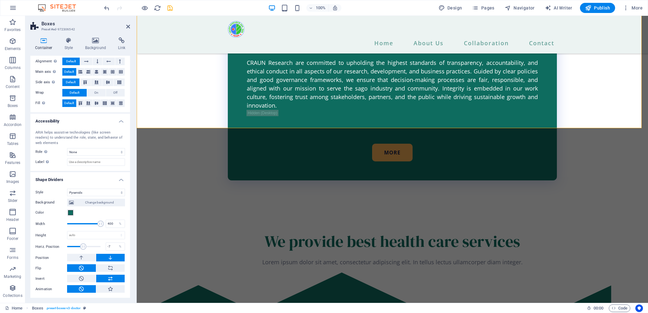
click at [108, 280] on icon at bounding box center [111, 279] width 6 height 8
click at [109, 269] on icon at bounding box center [111, 268] width 6 height 8
click at [87, 261] on button at bounding box center [81, 258] width 29 height 8
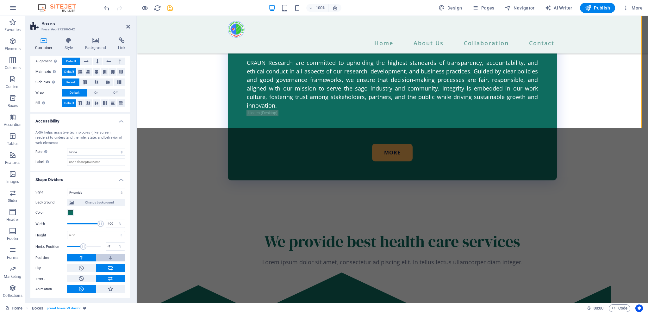
click at [108, 258] on icon at bounding box center [111, 258] width 6 height 8
click at [86, 268] on button at bounding box center [81, 268] width 29 height 8
click at [111, 271] on icon at bounding box center [111, 268] width 6 height 8
click at [88, 276] on button at bounding box center [81, 279] width 29 height 8
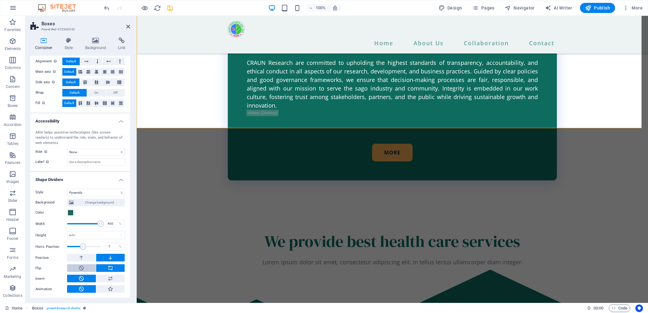
click at [82, 267] on icon at bounding box center [81, 268] width 6 height 8
type input "3"
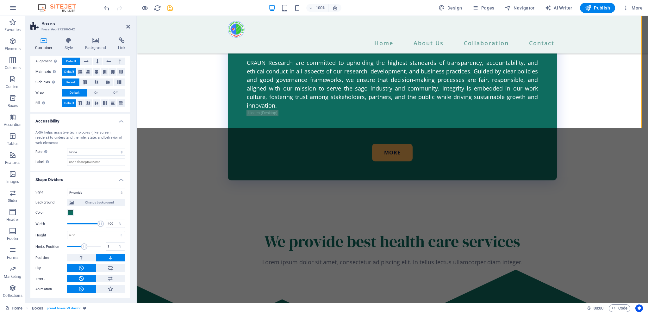
click at [84, 247] on span at bounding box center [84, 246] width 6 height 6
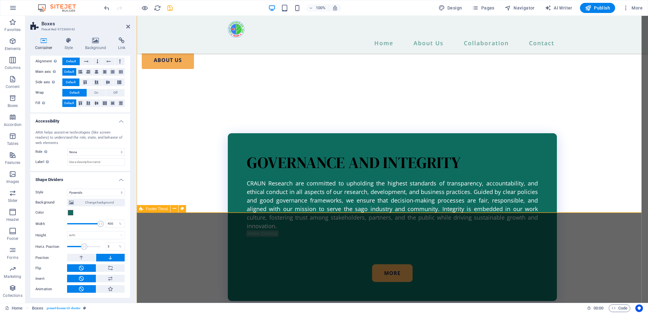
scroll to position [1476, 0]
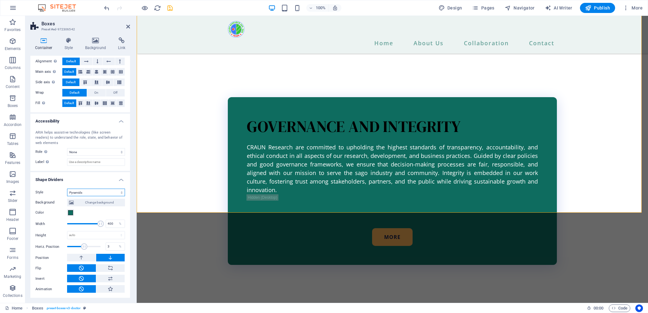
click at [100, 194] on select "None Triangle Square Diagonal Polygon 1 Polygon 2 Zigzag Multiple Zigzags Waves…" at bounding box center [96, 193] width 58 height 8
click at [67, 189] on select "None Triangle Square Diagonal Polygon 1 Polygon 2 Zigzag Multiple Zigzags Waves…" at bounding box center [96, 193] width 58 height 8
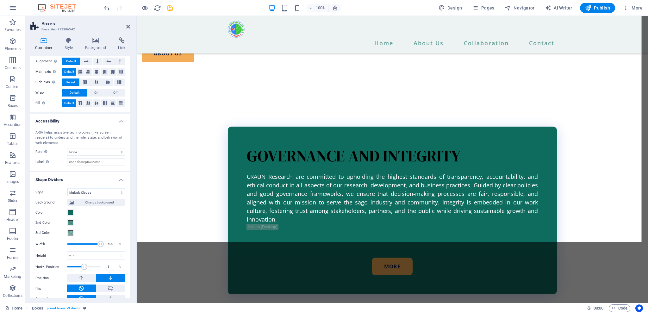
click at [84, 189] on select "None Triangle Square Diagonal Polygon 1 Polygon 2 Zigzag Multiple Zigzags Waves…" at bounding box center [96, 193] width 58 height 8
click at [67, 196] on select "None Triangle Square Diagonal Polygon 1 Polygon 2 Zigzag Multiple Zigzags Waves…" at bounding box center [96, 193] width 58 height 8
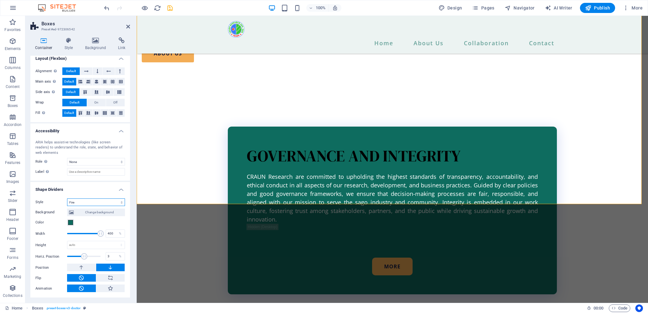
scroll to position [1484, 0]
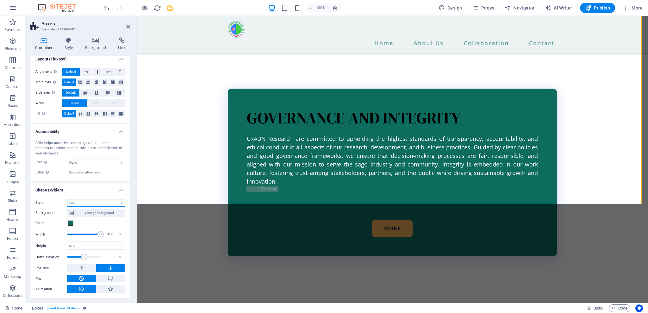
click at [109, 201] on select "None Triangle Square Diagonal Polygon 1 Polygon 2 Zigzag Multiple Zigzags Waves…" at bounding box center [96, 203] width 58 height 8
click at [67, 207] on select "None Triangle Square Diagonal Polygon 1 Polygon 2 Zigzag Multiple Zigzags Waves…" at bounding box center [96, 203] width 58 height 8
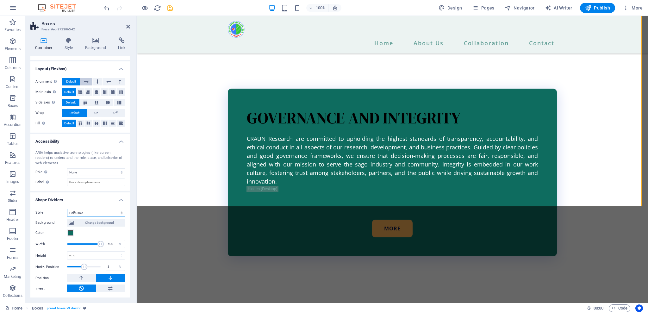
scroll to position [1482, 0]
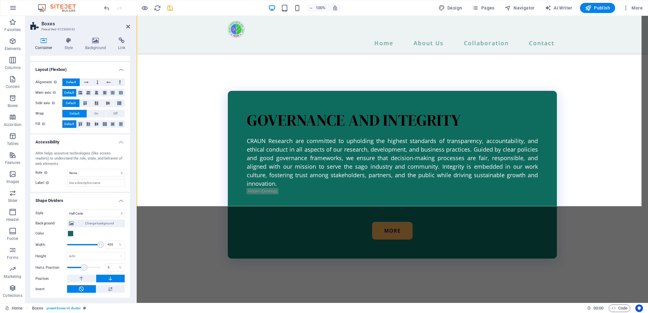
click at [120, 199] on h4 "Shape Dividers" at bounding box center [80, 198] width 100 height 11
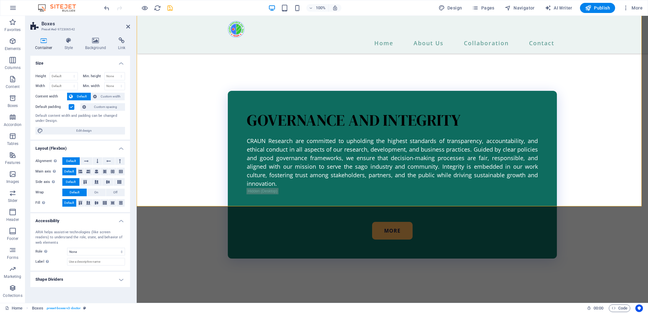
scroll to position [0, 0]
click at [120, 221] on h4 "Accessibility" at bounding box center [80, 218] width 100 height 11
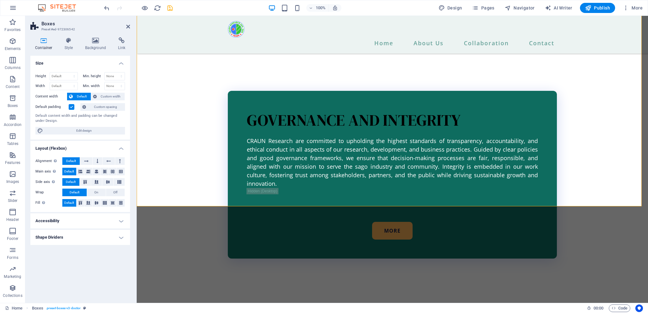
click at [124, 238] on h4 "Shape Dividers" at bounding box center [80, 237] width 100 height 15
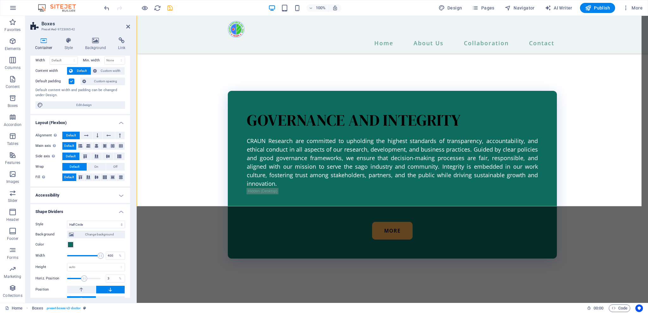
scroll to position [37, 0]
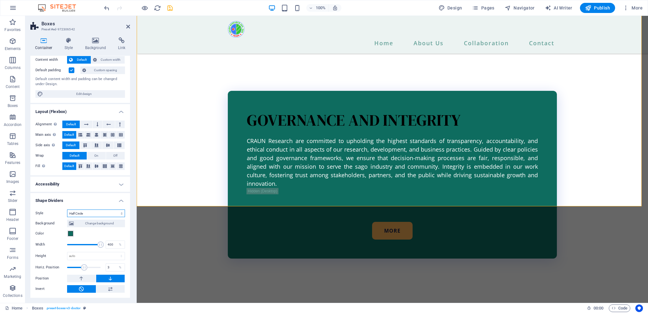
click at [104, 211] on select "None Triangle Square Diagonal Polygon 1 Polygon 2 Zigzag Multiple Zigzags Waves…" at bounding box center [96, 213] width 58 height 8
click at [104, 215] on select "None Triangle Square Diagonal Polygon 1 Polygon 2 Zigzag Multiple Zigzags Waves…" at bounding box center [96, 213] width 58 height 8
select select "multiple-waves"
click at [67, 209] on select "None Triangle Square Diagonal Polygon 1 Polygon 2 Zigzag Multiple Zigzags Waves…" at bounding box center [96, 213] width 58 height 8
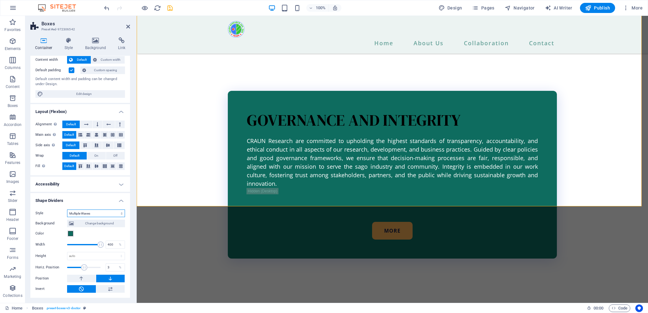
scroll to position [1516, 0]
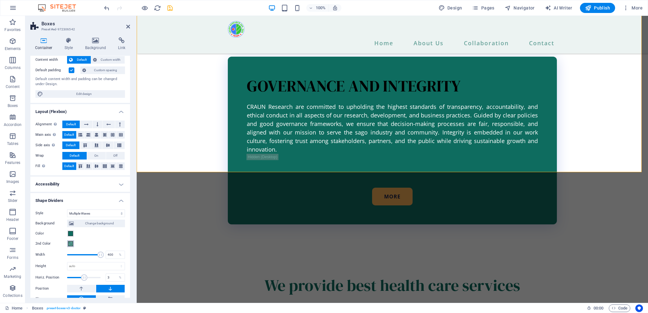
click at [73, 244] on span at bounding box center [70, 243] width 5 height 5
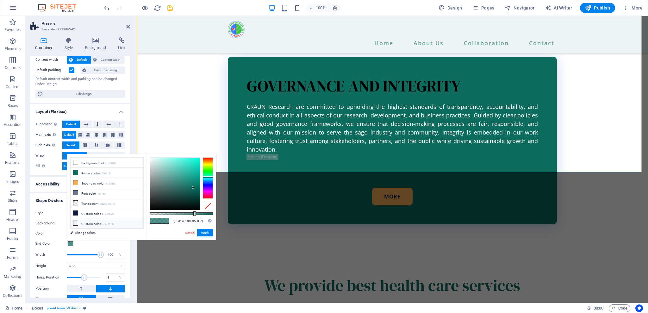
click at [77, 219] on li "Custom color 2 #eff1fb" at bounding box center [107, 223] width 73 height 10
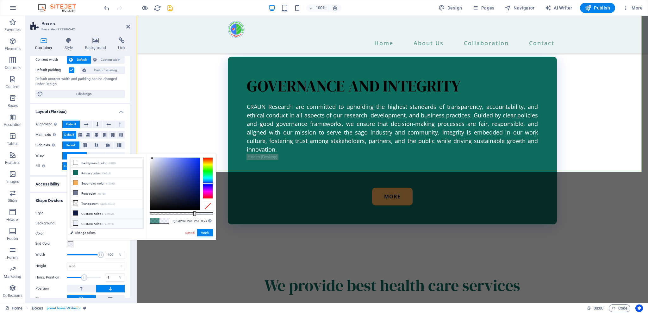
click at [75, 213] on icon at bounding box center [75, 213] width 4 height 4
click at [75, 203] on icon at bounding box center [75, 203] width 4 height 4
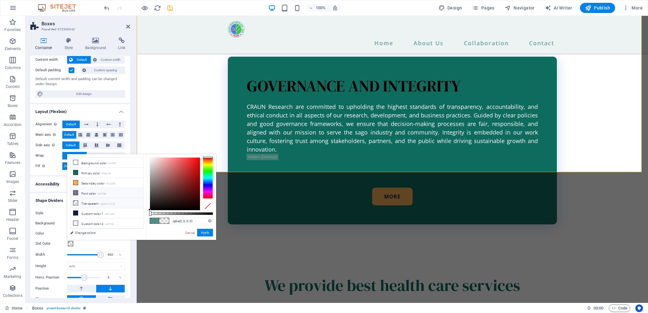
scroll to position [29, 0]
click at [73, 226] on li "Custom color 5 #cfd7f3" at bounding box center [107, 225] width 73 height 10
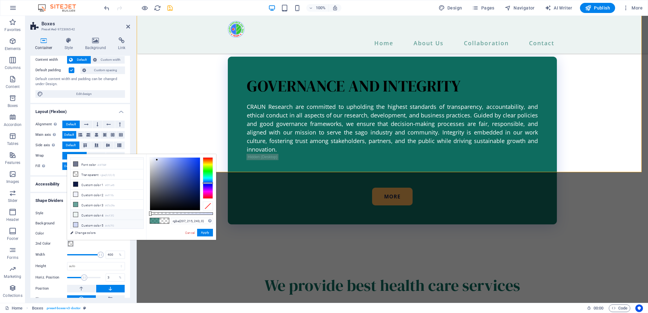
click at [74, 215] on icon at bounding box center [75, 214] width 4 height 4
click at [76, 222] on icon at bounding box center [75, 224] width 4 height 4
click at [77, 222] on icon at bounding box center [75, 224] width 4 height 4
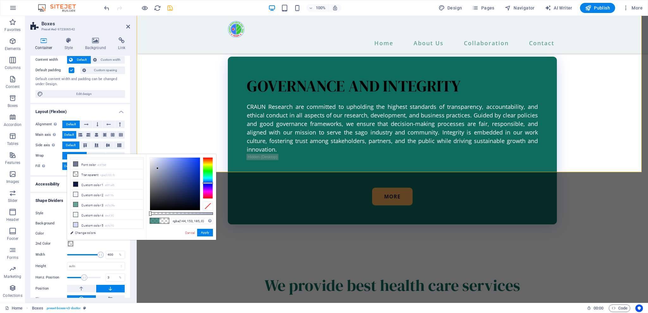
drag, startPoint x: 158, startPoint y: 168, endPoint x: 160, endPoint y: 173, distance: 5.5
click at [161, 172] on div at bounding box center [175, 184] width 50 height 53
drag, startPoint x: 159, startPoint y: 173, endPoint x: 168, endPoint y: 174, distance: 9.2
click at [167, 174] on div at bounding box center [175, 184] width 50 height 53
drag, startPoint x: 168, startPoint y: 174, endPoint x: 164, endPoint y: 169, distance: 6.3
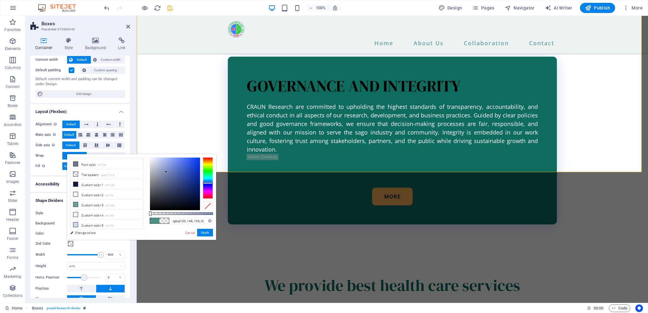
click at [164, 170] on div at bounding box center [175, 184] width 50 height 53
drag, startPoint x: 163, startPoint y: 169, endPoint x: 159, endPoint y: 165, distance: 5.8
click at [159, 165] on div at bounding box center [175, 184] width 50 height 53
click at [203, 233] on button "Apply" at bounding box center [205, 233] width 16 height 8
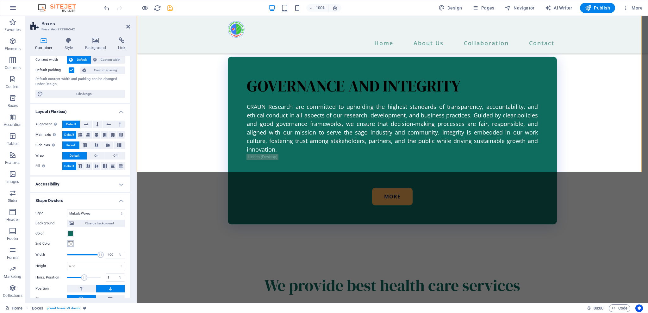
click at [73, 244] on button "2nd Color" at bounding box center [70, 243] width 7 height 7
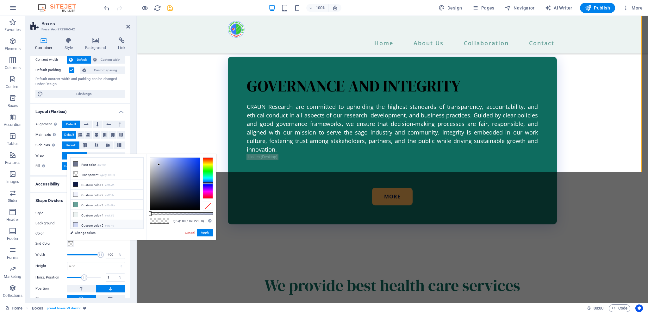
click at [77, 223] on icon at bounding box center [75, 224] width 4 height 4
click at [201, 233] on button "Apply" at bounding box center [205, 233] width 16 height 8
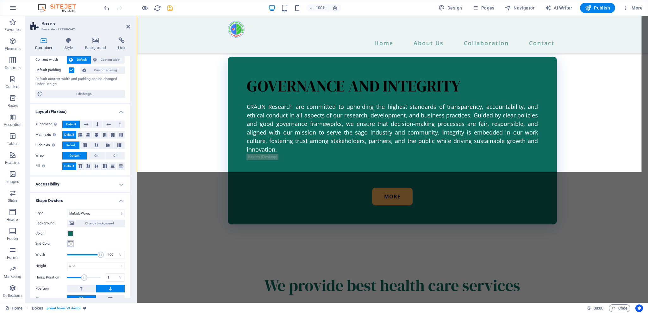
click at [70, 243] on span at bounding box center [70, 243] width 5 height 5
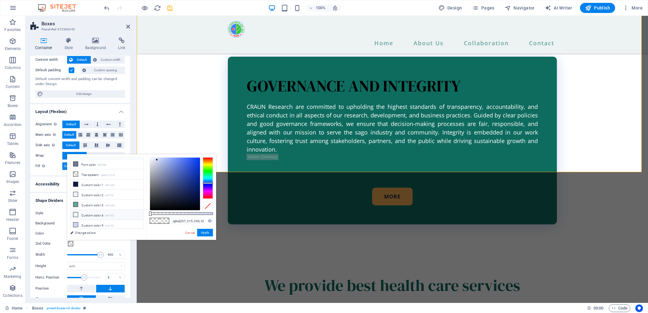
click at [74, 212] on icon at bounding box center [75, 214] width 4 height 4
click at [77, 203] on icon at bounding box center [75, 204] width 4 height 4
click at [78, 194] on span at bounding box center [75, 194] width 5 height 5
click at [76, 187] on li "Custom color 1 #0f1a45" at bounding box center [107, 184] width 73 height 10
type input "rgba(15, 26, 69, 0)"
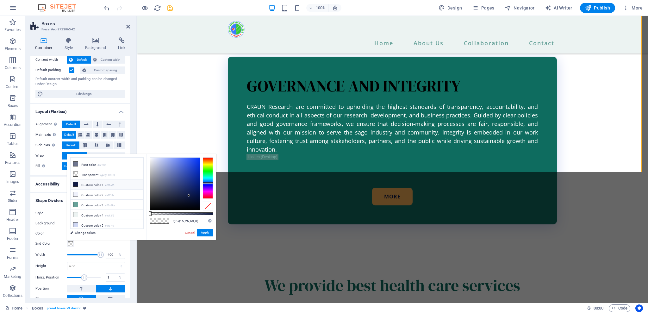
click at [77, 185] on icon at bounding box center [75, 184] width 4 height 4
click at [203, 235] on button "Apply" at bounding box center [205, 233] width 16 height 8
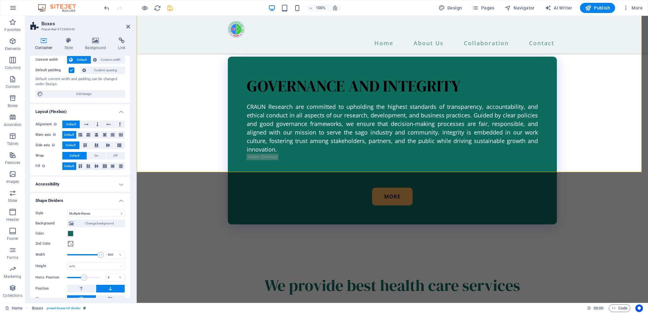
click at [128, 239] on div "Style None Triangle Square Diagonal Polygon 1 Polygon 2 Zigzag Multiple Zigzags…" at bounding box center [80, 261] width 100 height 114
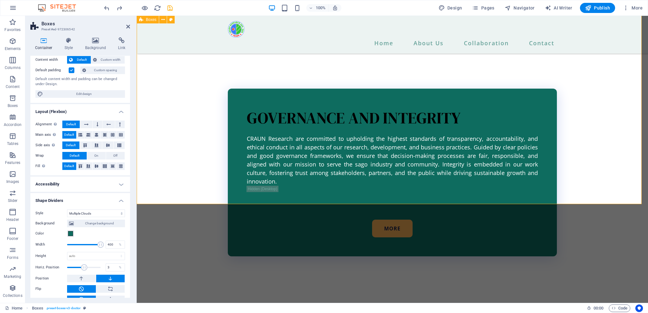
scroll to position [1446, 0]
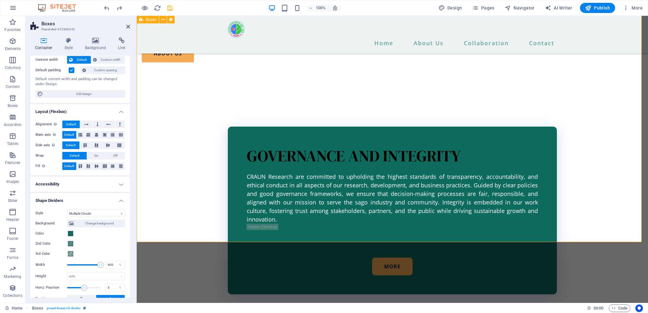
select select "pyramids"
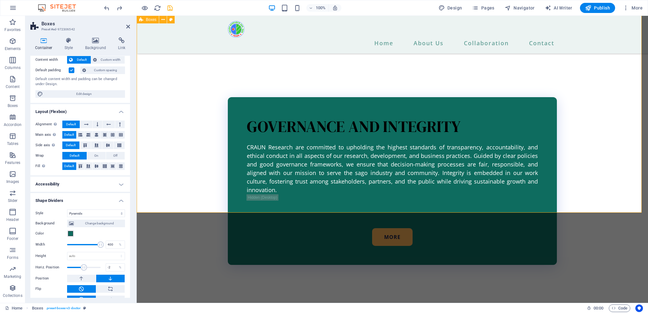
type input "-7"
type input "138"
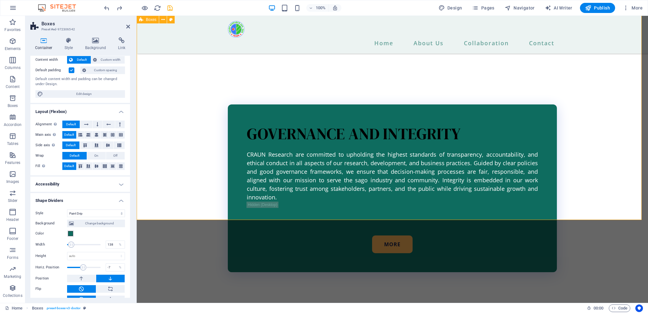
select select "circle-shadow"
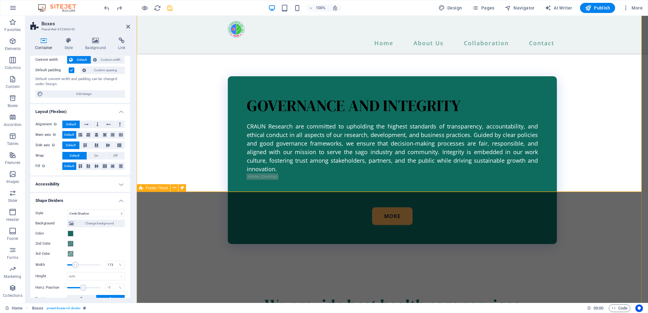
type input "129"
select select "none"
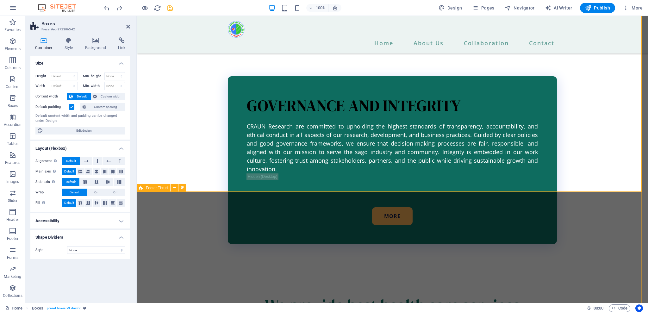
scroll to position [0, 0]
